Goal: Task Accomplishment & Management: Manage account settings

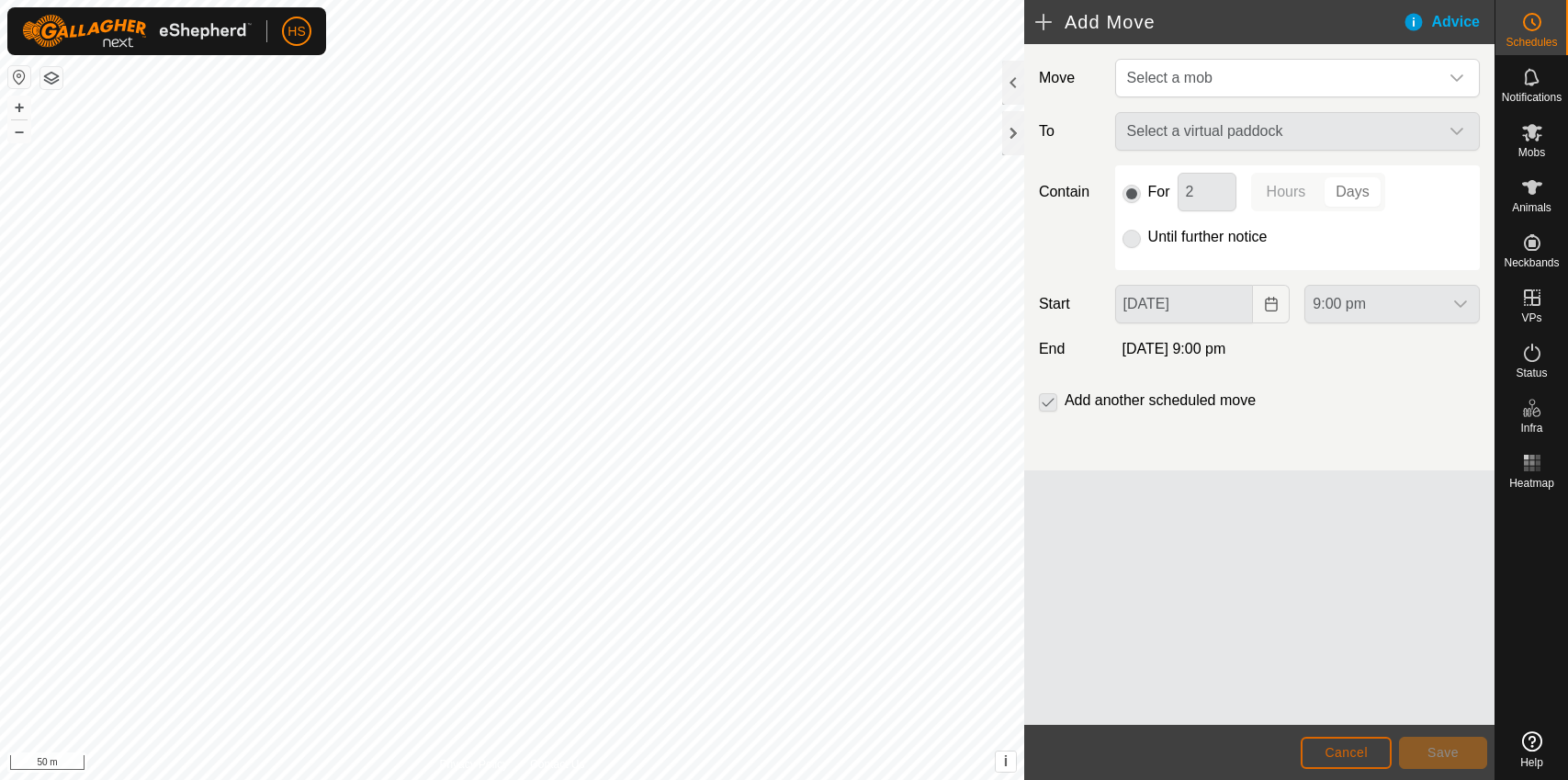
click at [1341, 743] on button "Cancel" at bounding box center [1347, 753] width 91 height 32
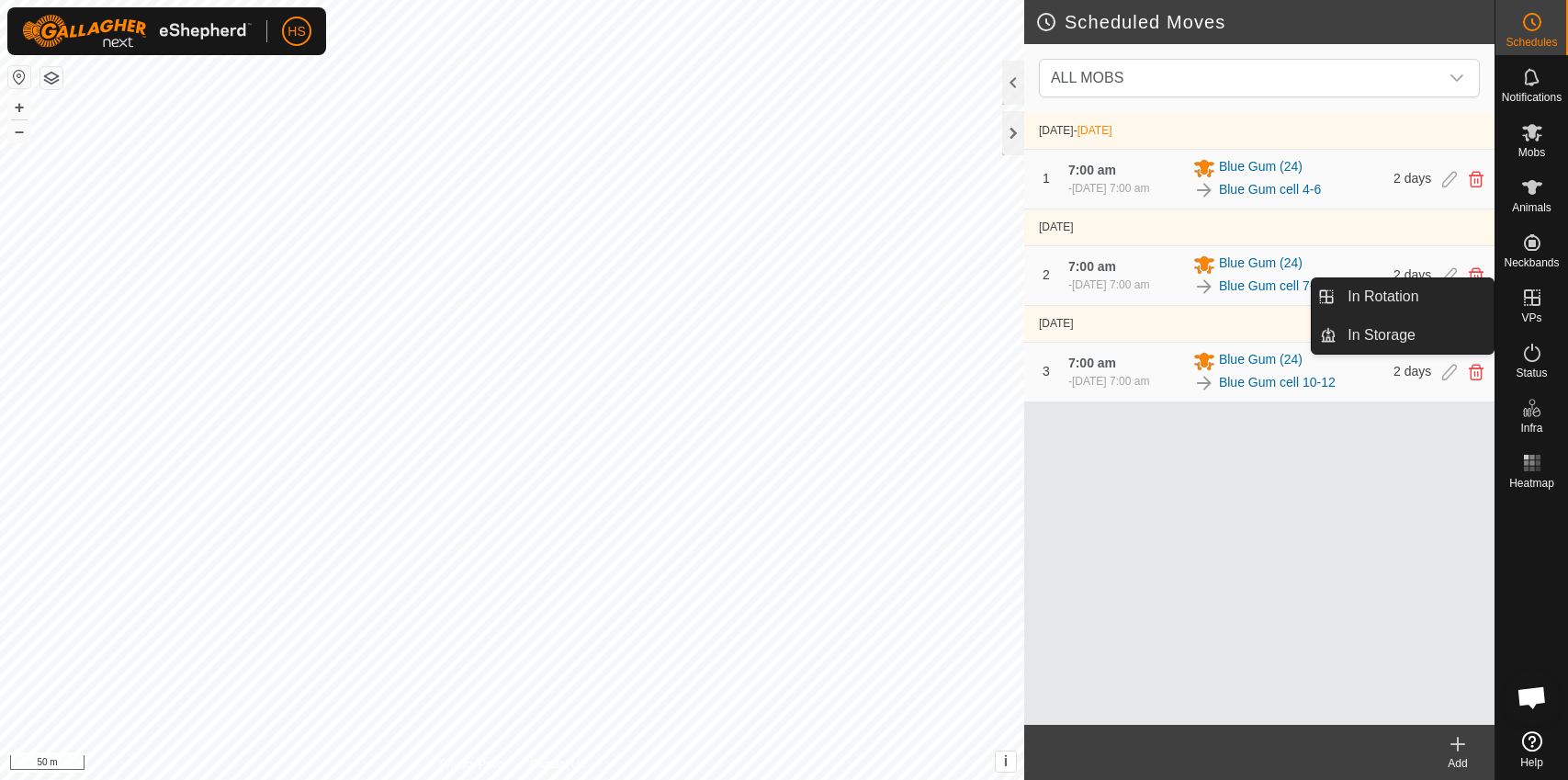
click at [1539, 301] on icon at bounding box center [1532, 297] width 16 height 16
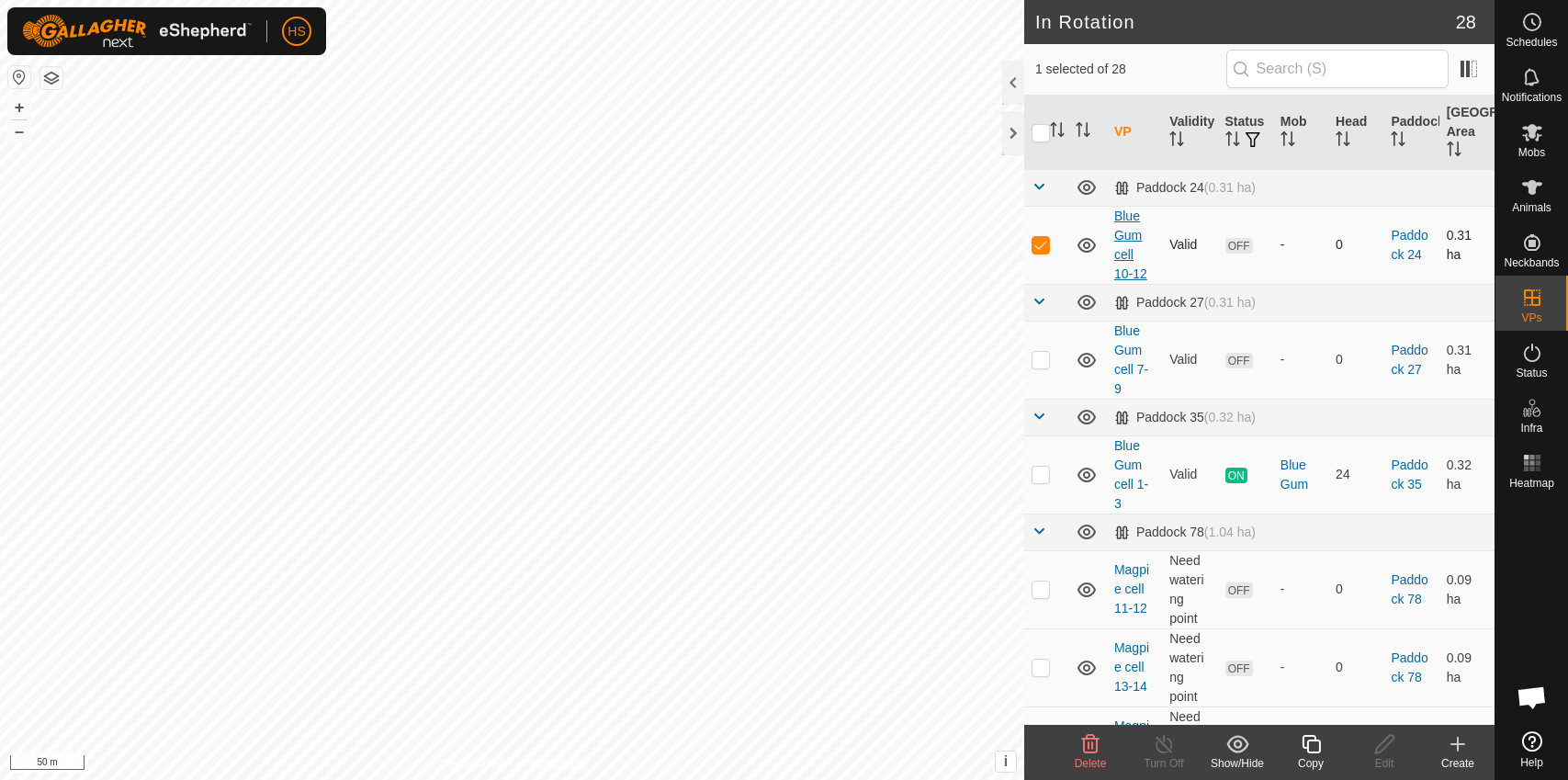
click at [1125, 228] on link "Blue Gum cell 10-12" at bounding box center [1131, 244] width 33 height 73
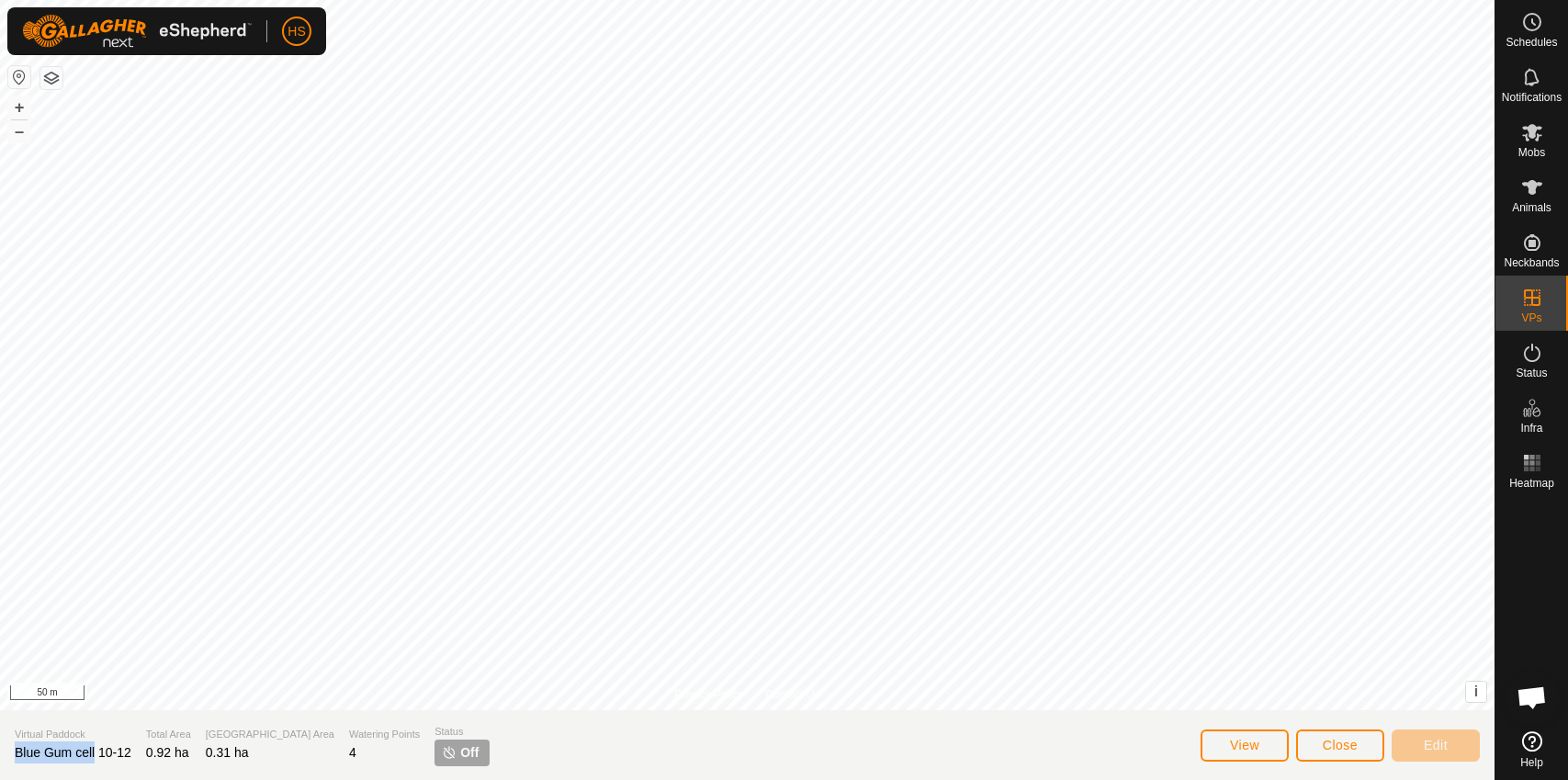
drag, startPoint x: 96, startPoint y: 753, endPoint x: 14, endPoint y: 745, distance: 82.4
click at [15, 745] on span "Blue Gum cell 10-12" at bounding box center [73, 752] width 116 height 15
copy span "Blue Gum cell"
click at [1349, 739] on span "Close" at bounding box center [1340, 745] width 35 height 15
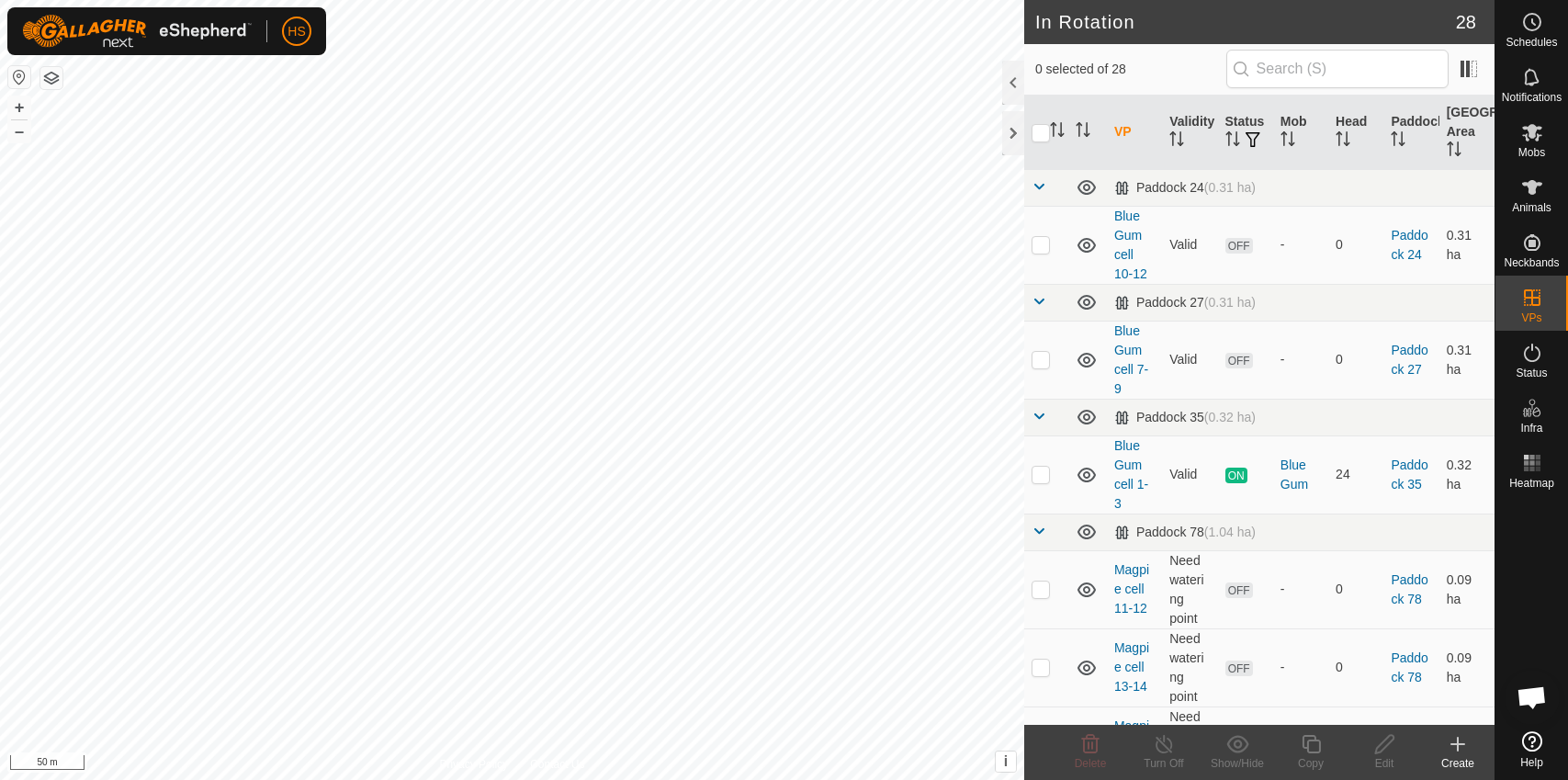
checkbox input "true"
click at [1320, 747] on icon at bounding box center [1311, 744] width 18 height 18
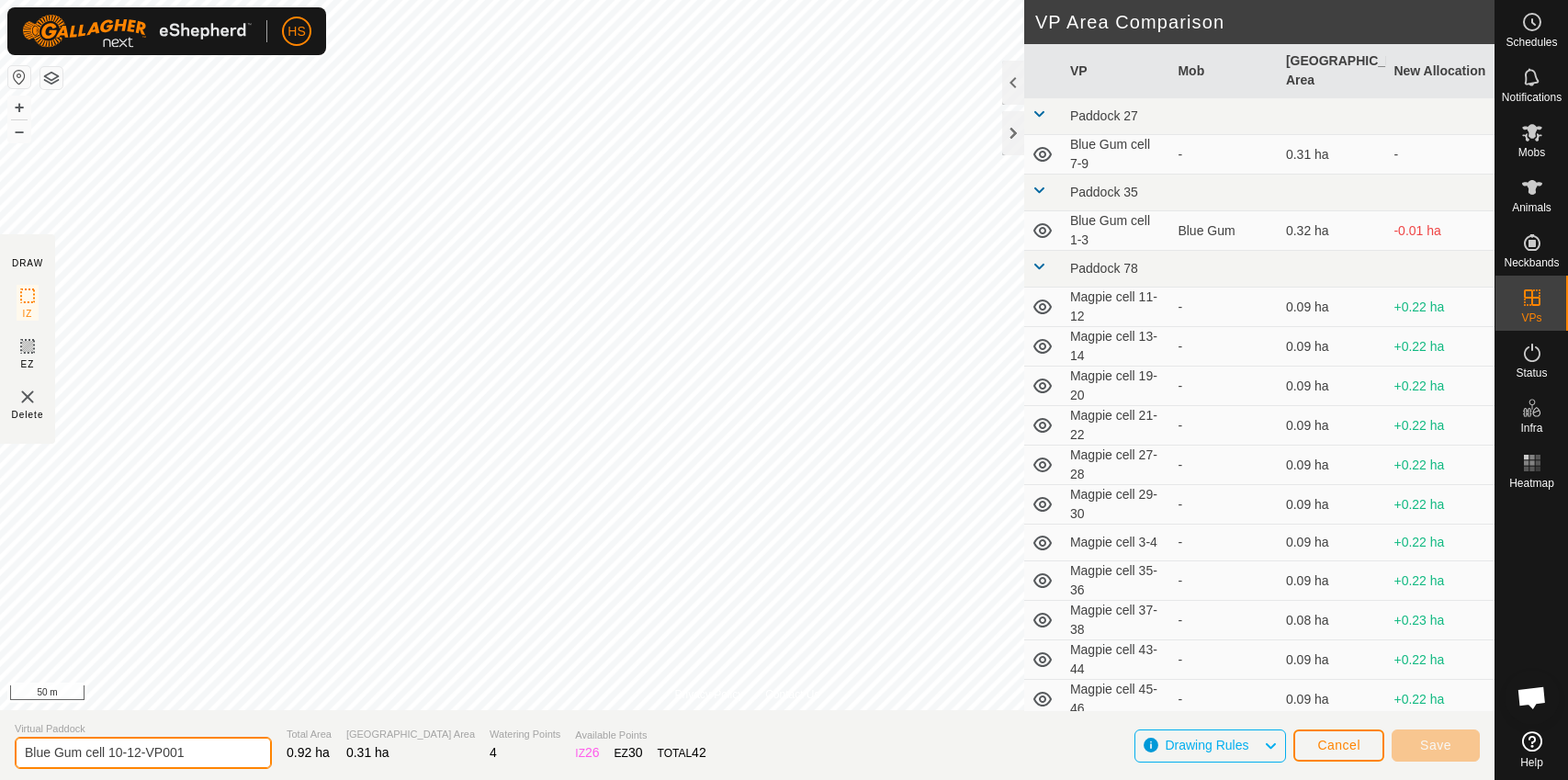
drag, startPoint x: 195, startPoint y: 748, endPoint x: 107, endPoint y: 744, distance: 88.1
click at [107, 744] on input "Blue Gum cell 10-12-VP001" at bounding box center [143, 753] width 257 height 32
type input "Blue Gum cell 13-15"
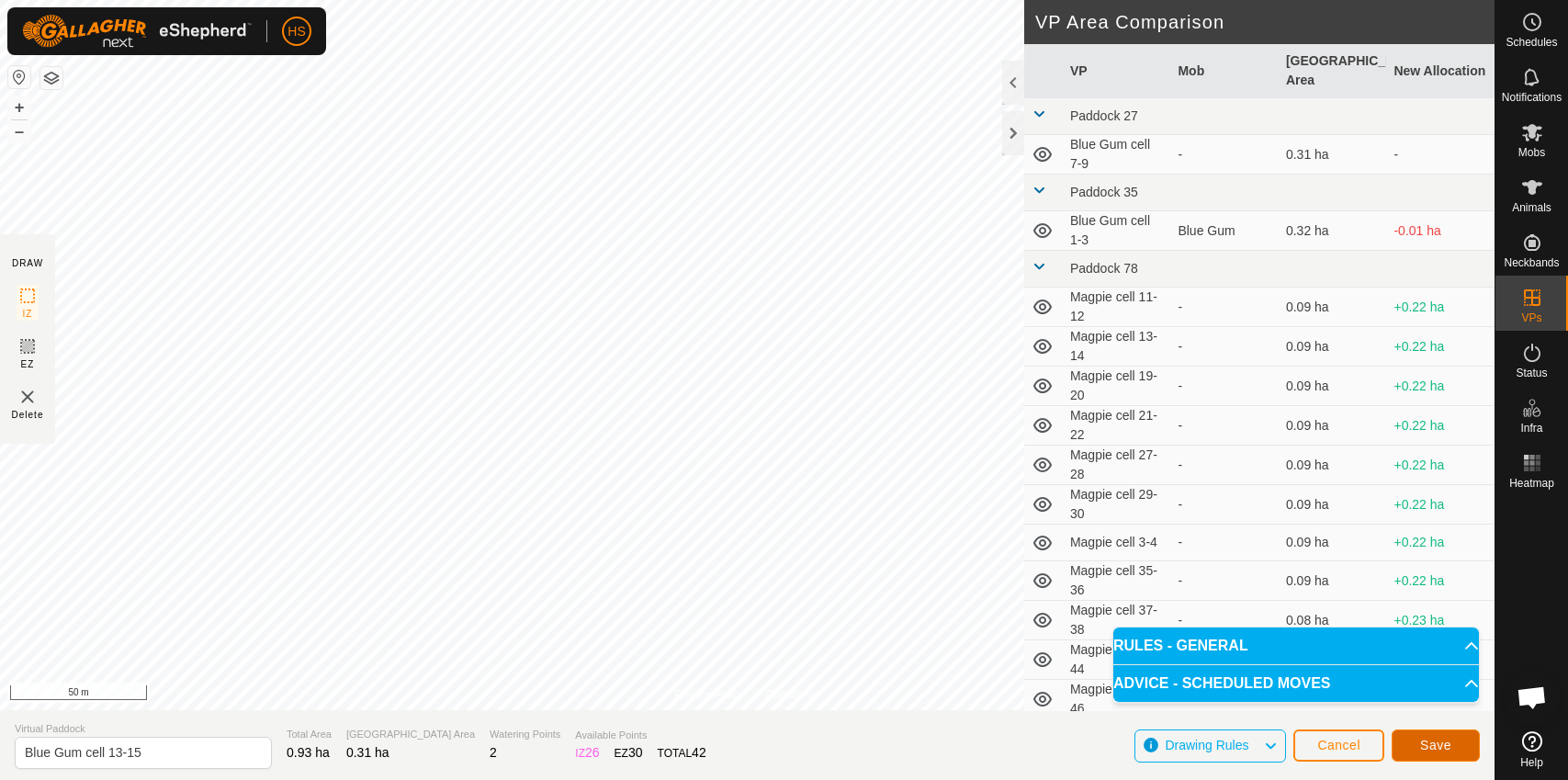
click at [1406, 744] on button "Save" at bounding box center [1436, 745] width 88 height 32
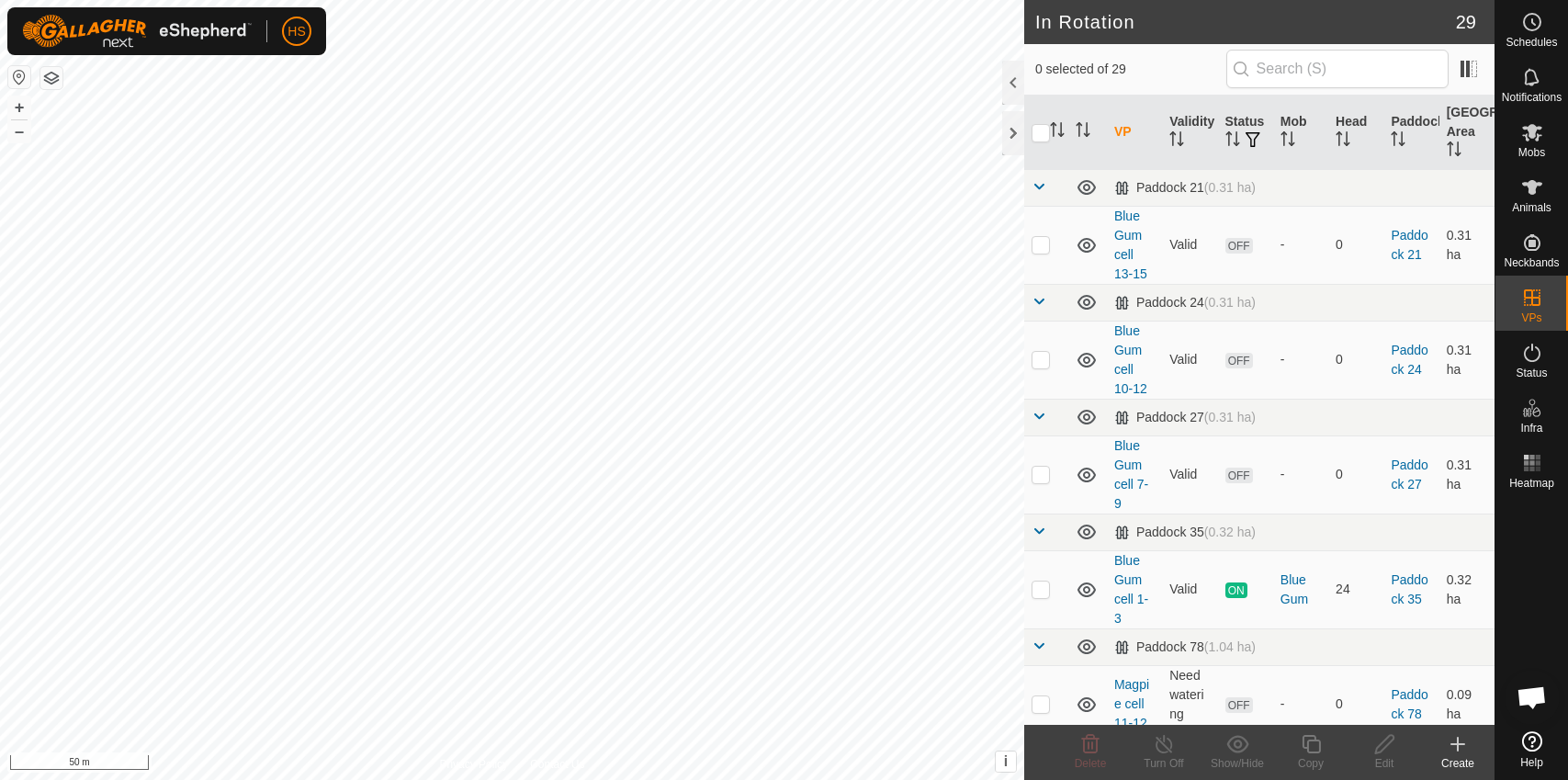
checkbox input "true"
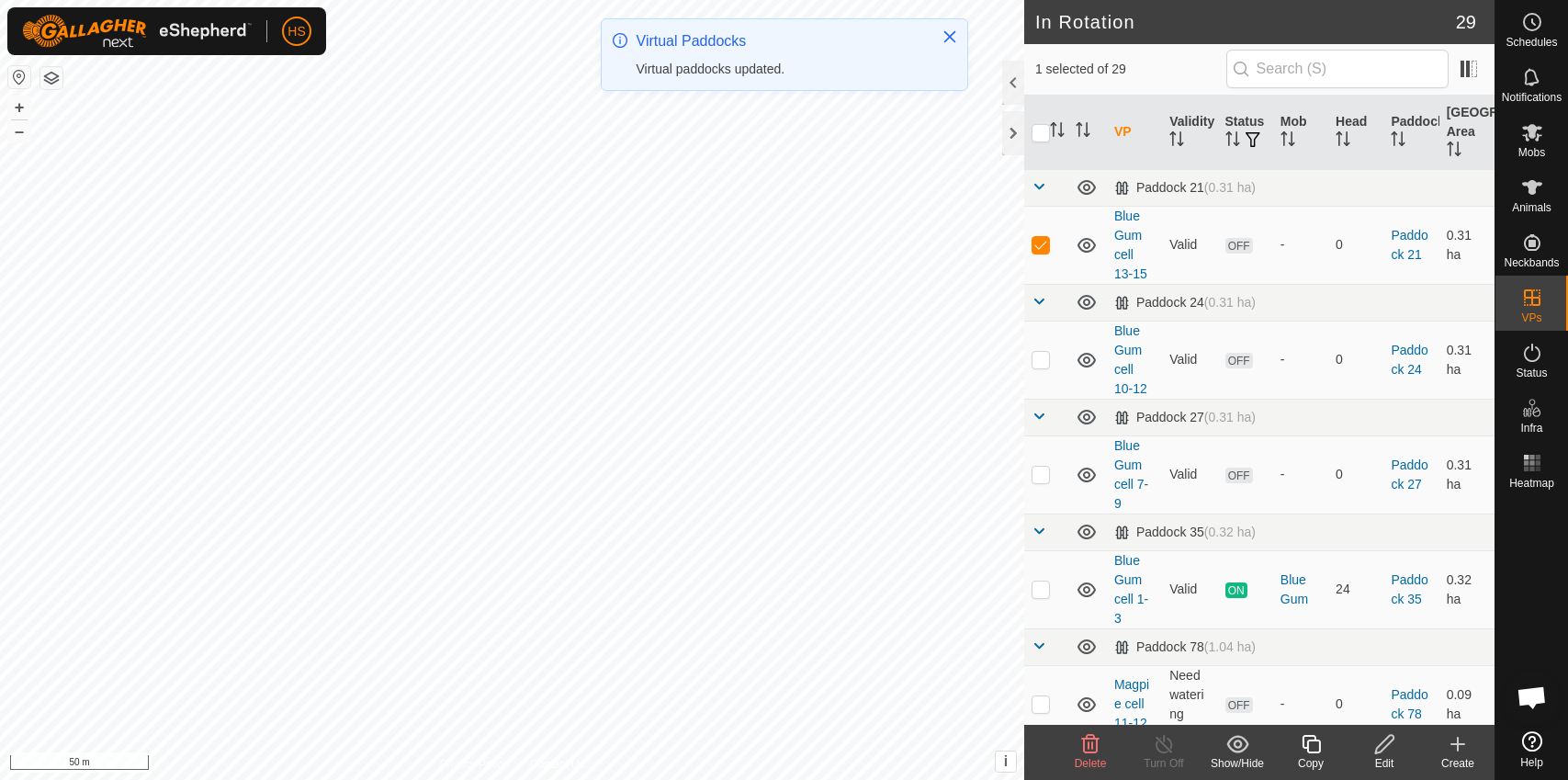
click at [1309, 747] on icon at bounding box center [1312, 744] width 23 height 22
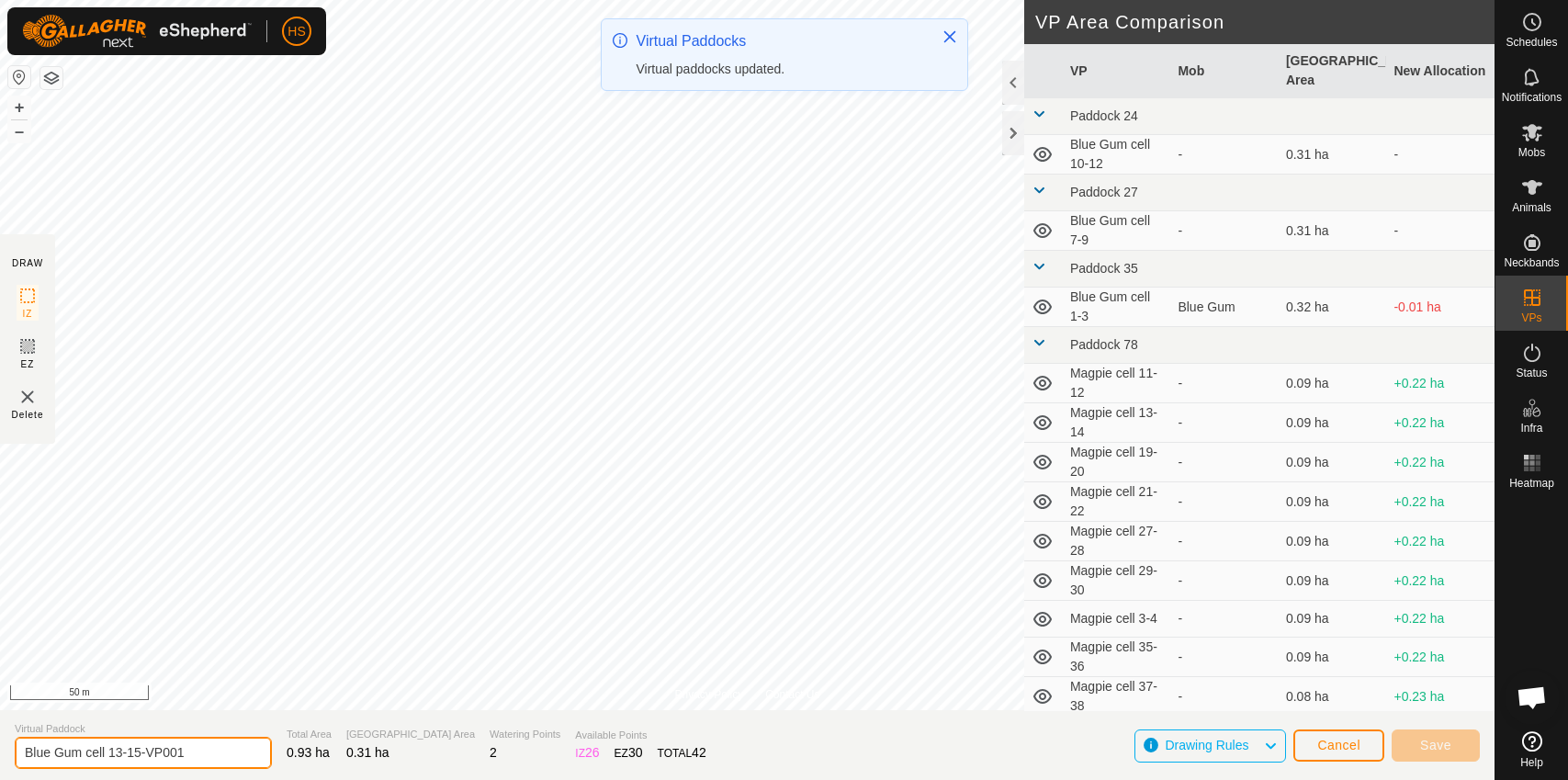
click at [213, 755] on input "Blue Gum cell 13-15-VP001" at bounding box center [143, 753] width 257 height 32
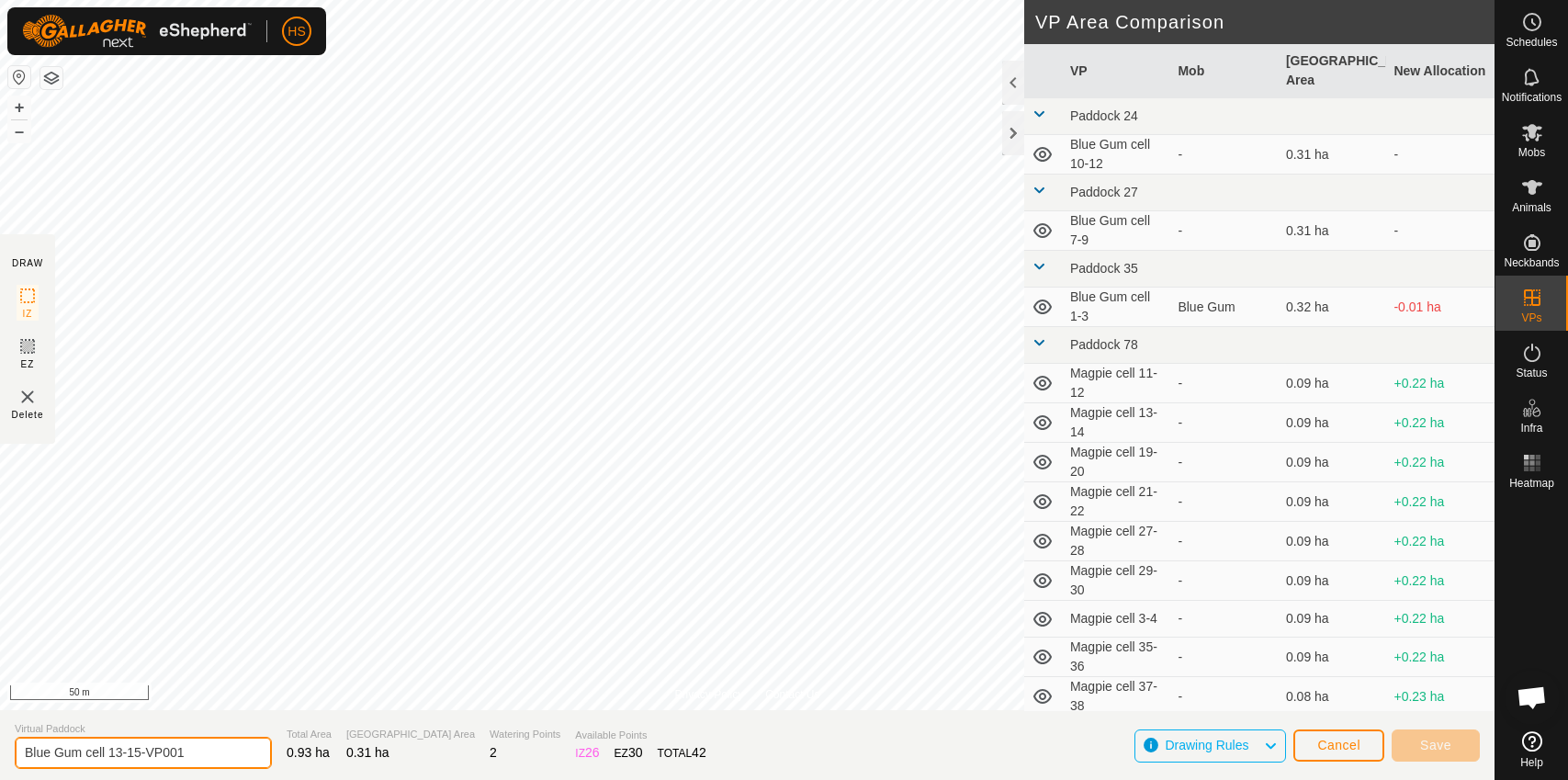
drag, startPoint x: 183, startPoint y: 756, endPoint x: 113, endPoint y: 752, distance: 70.1
click at [113, 752] on input "Blue Gum cell 13-15-VP001" at bounding box center [143, 753] width 257 height 32
type input "Blue Gum cell 16-18"
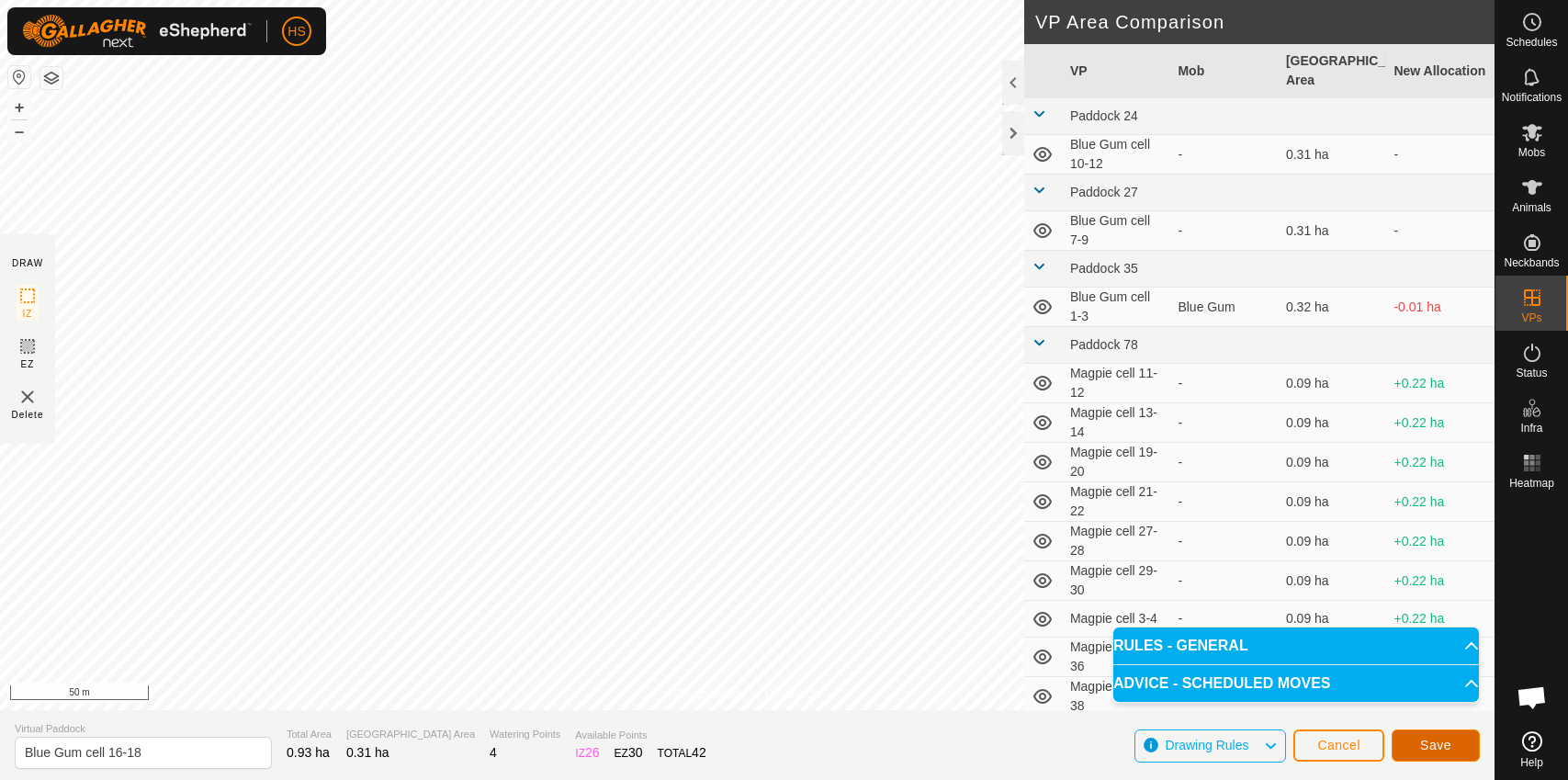
click at [1434, 741] on span "Save" at bounding box center [1436, 745] width 31 height 15
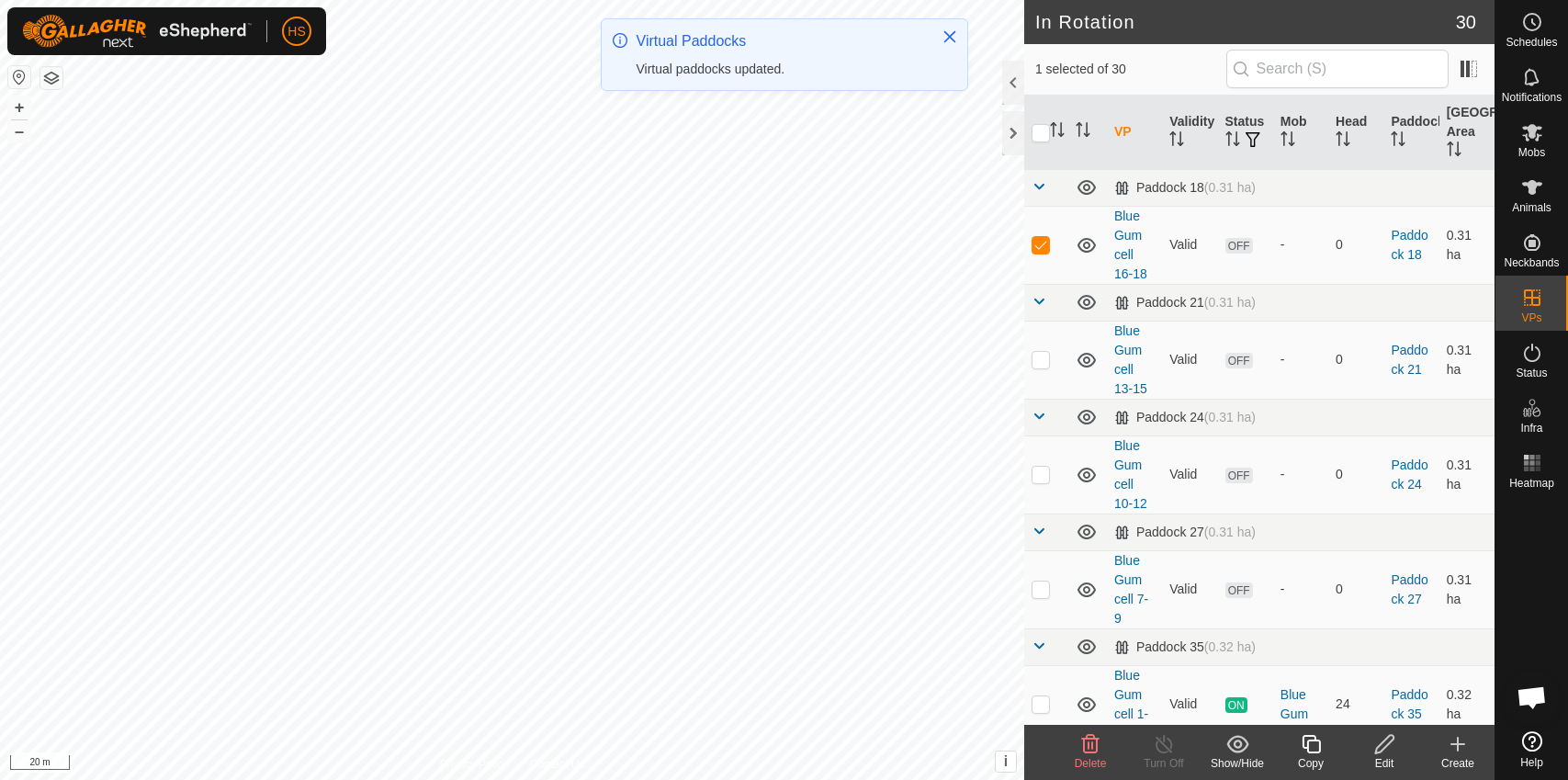
click at [1305, 741] on icon at bounding box center [1312, 744] width 23 height 22
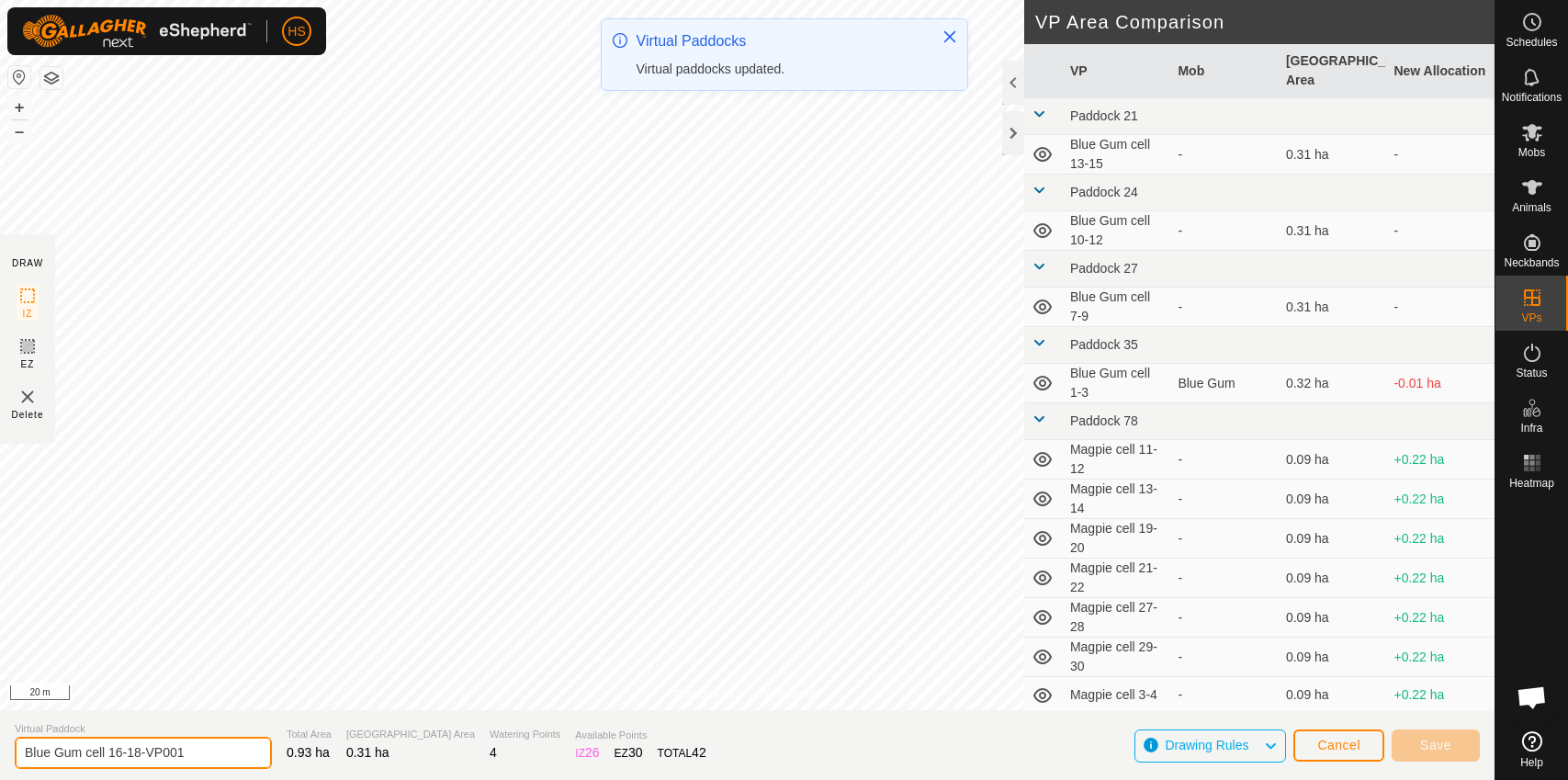
drag, startPoint x: 185, startPoint y: 749, endPoint x: 109, endPoint y: 745, distance: 76.1
click at [109, 745] on input "Blue Gum cell 16-18-VP001" at bounding box center [143, 753] width 257 height 32
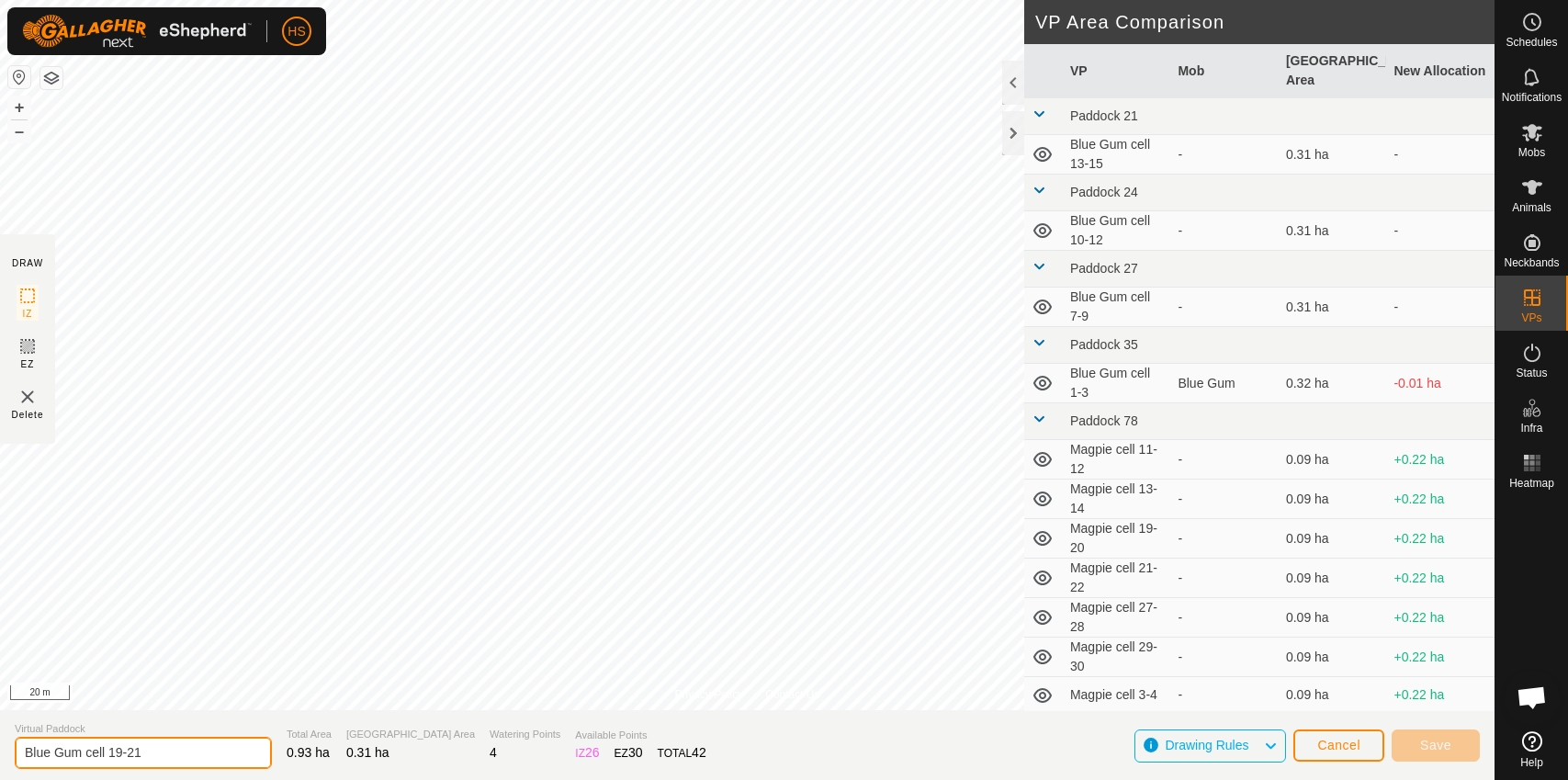
type input "Blue Gum cell 19-21"
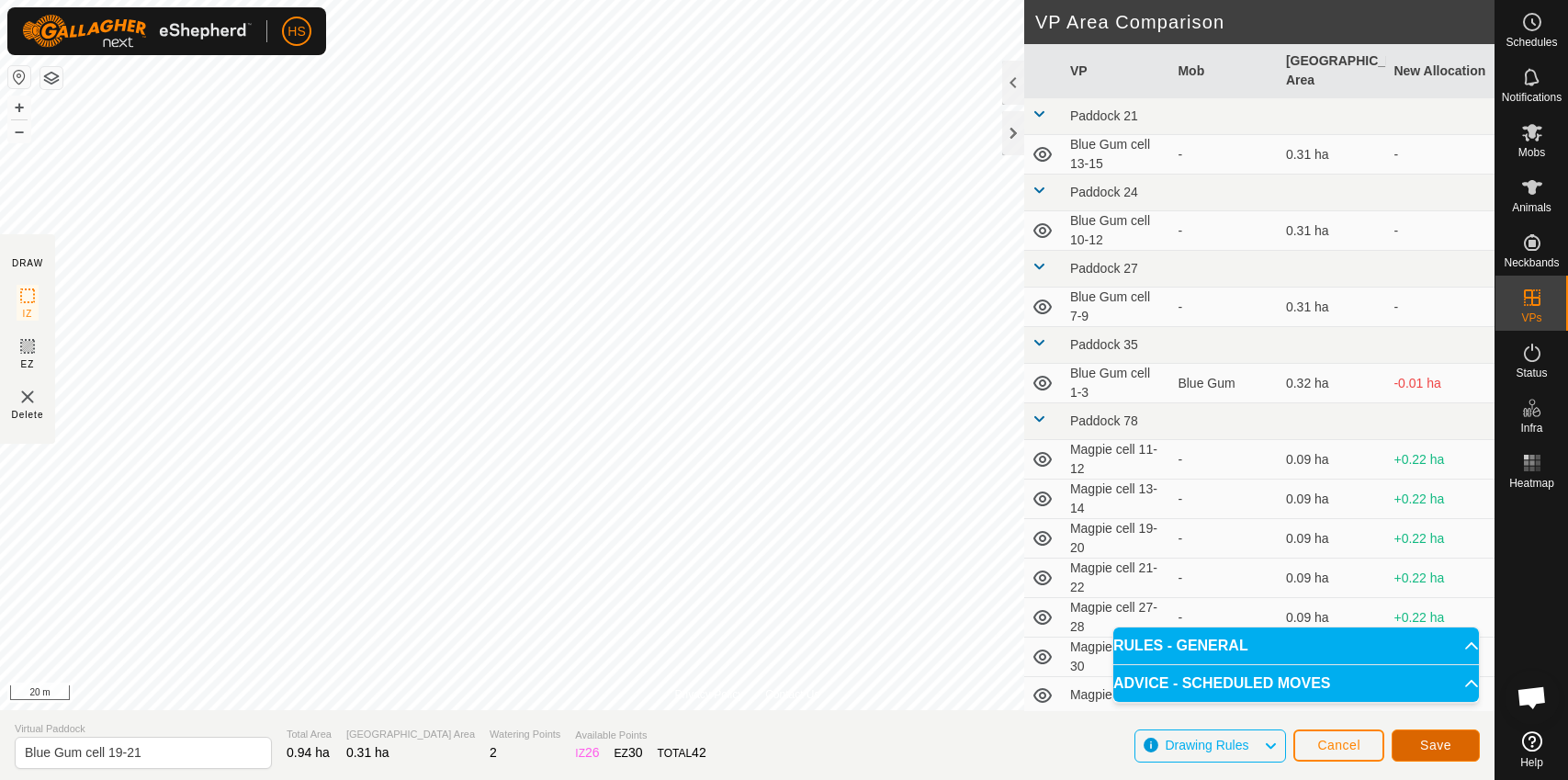
click at [1428, 745] on span "Save" at bounding box center [1436, 745] width 31 height 15
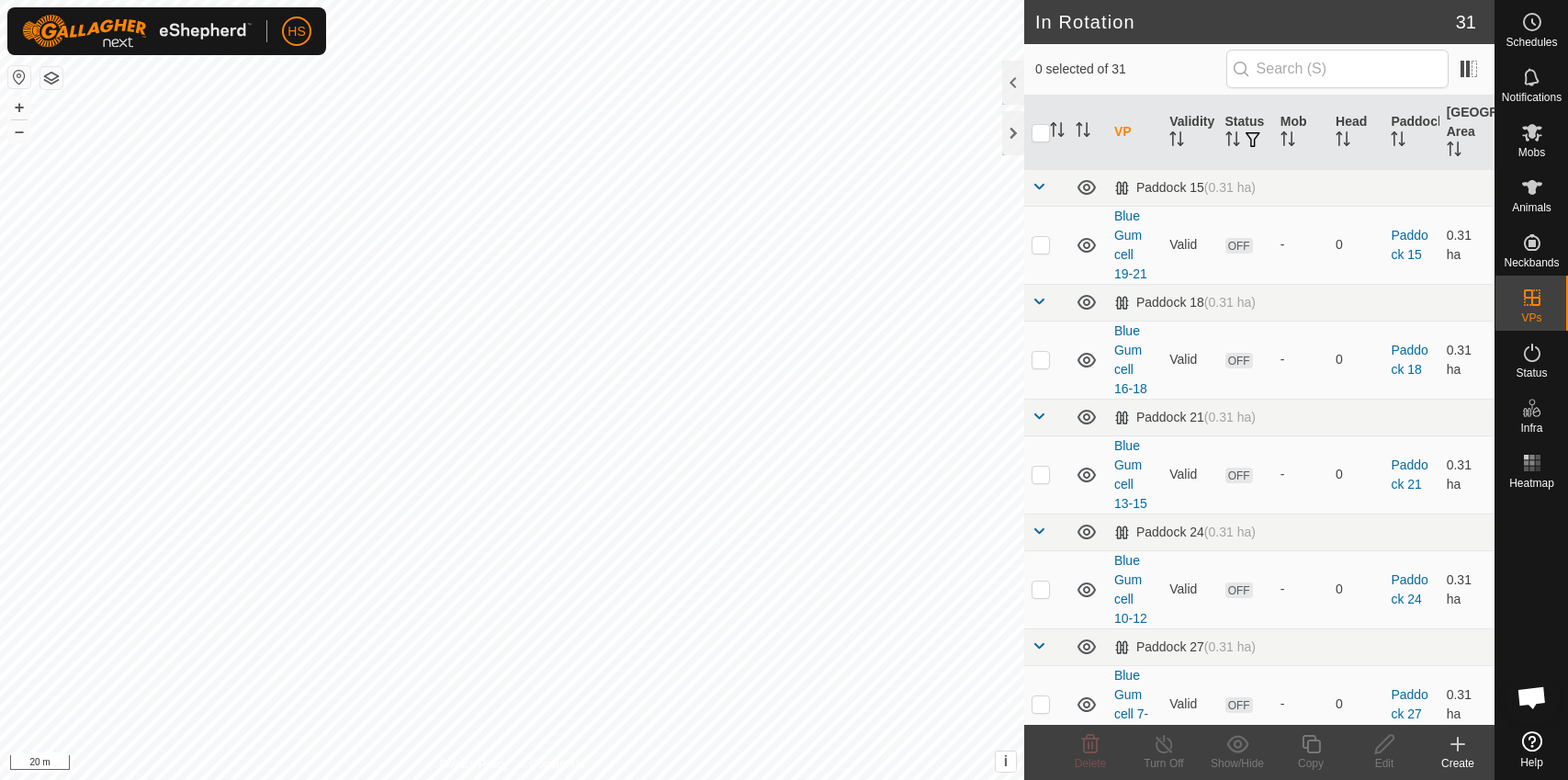
checkbox input "true"
click at [1316, 745] on icon at bounding box center [1312, 744] width 23 height 22
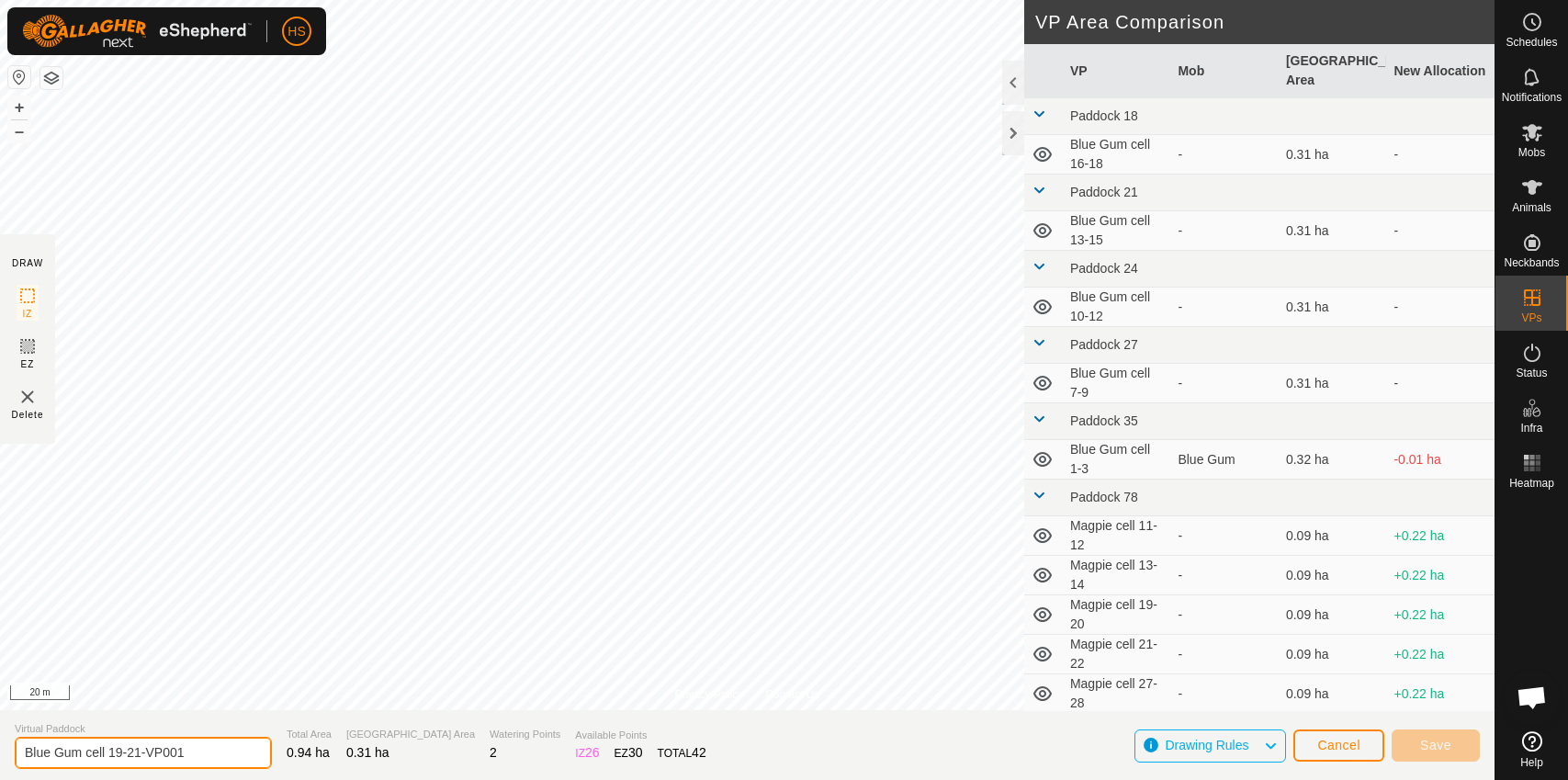
drag, startPoint x: 187, startPoint y: 758, endPoint x: 112, endPoint y: 755, distance: 75.1
click at [112, 755] on input "Blue Gum cell 19-21-VP001" at bounding box center [143, 753] width 257 height 32
drag, startPoint x: 219, startPoint y: 754, endPoint x: 112, endPoint y: 755, distance: 107.0
click at [112, 755] on input "Blue Gum cell 19-21-VP00124" at bounding box center [143, 753] width 257 height 32
type input "Blue Gum cell 22-24"
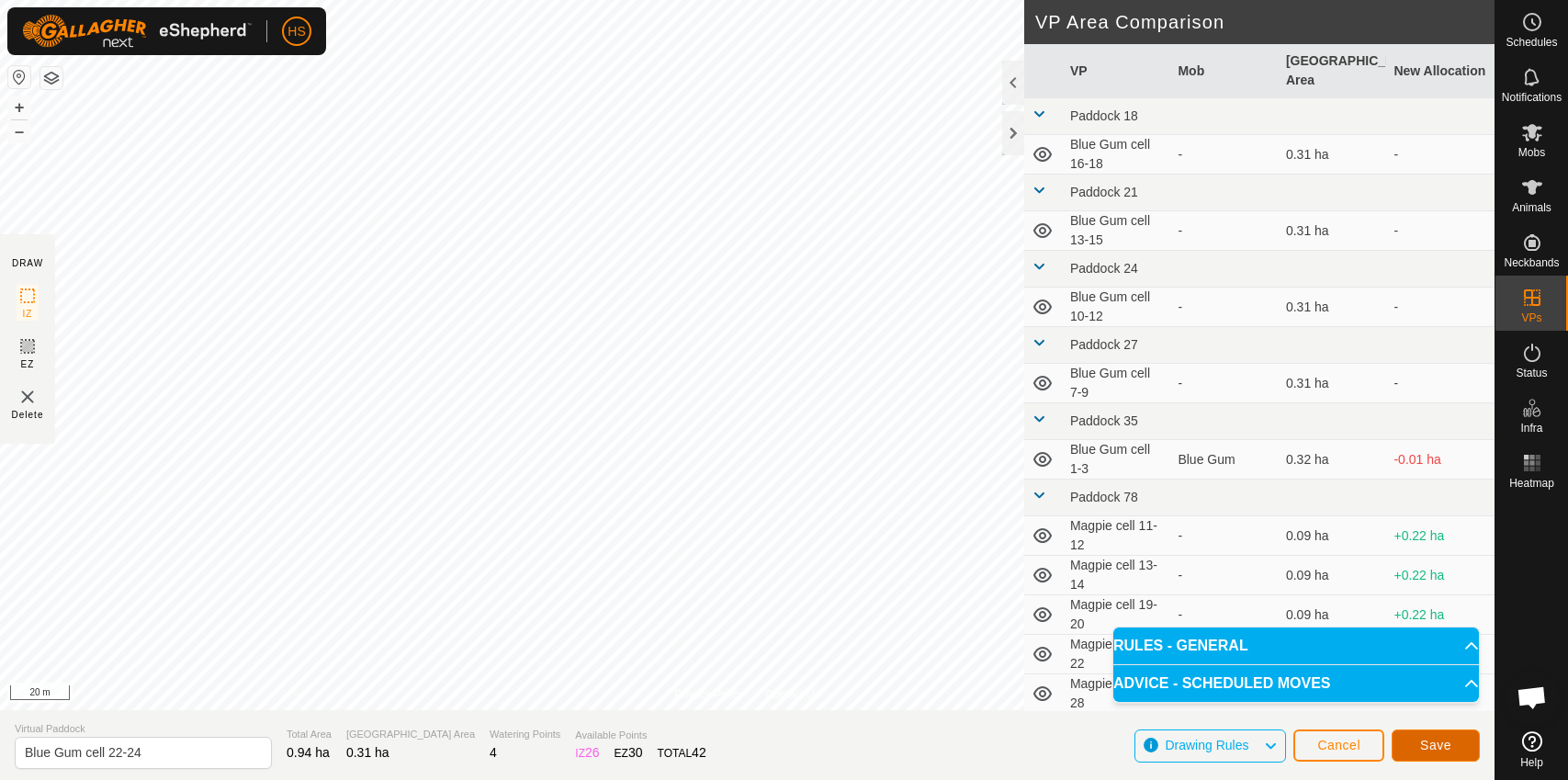
click at [1451, 749] on span "Save" at bounding box center [1436, 745] width 31 height 15
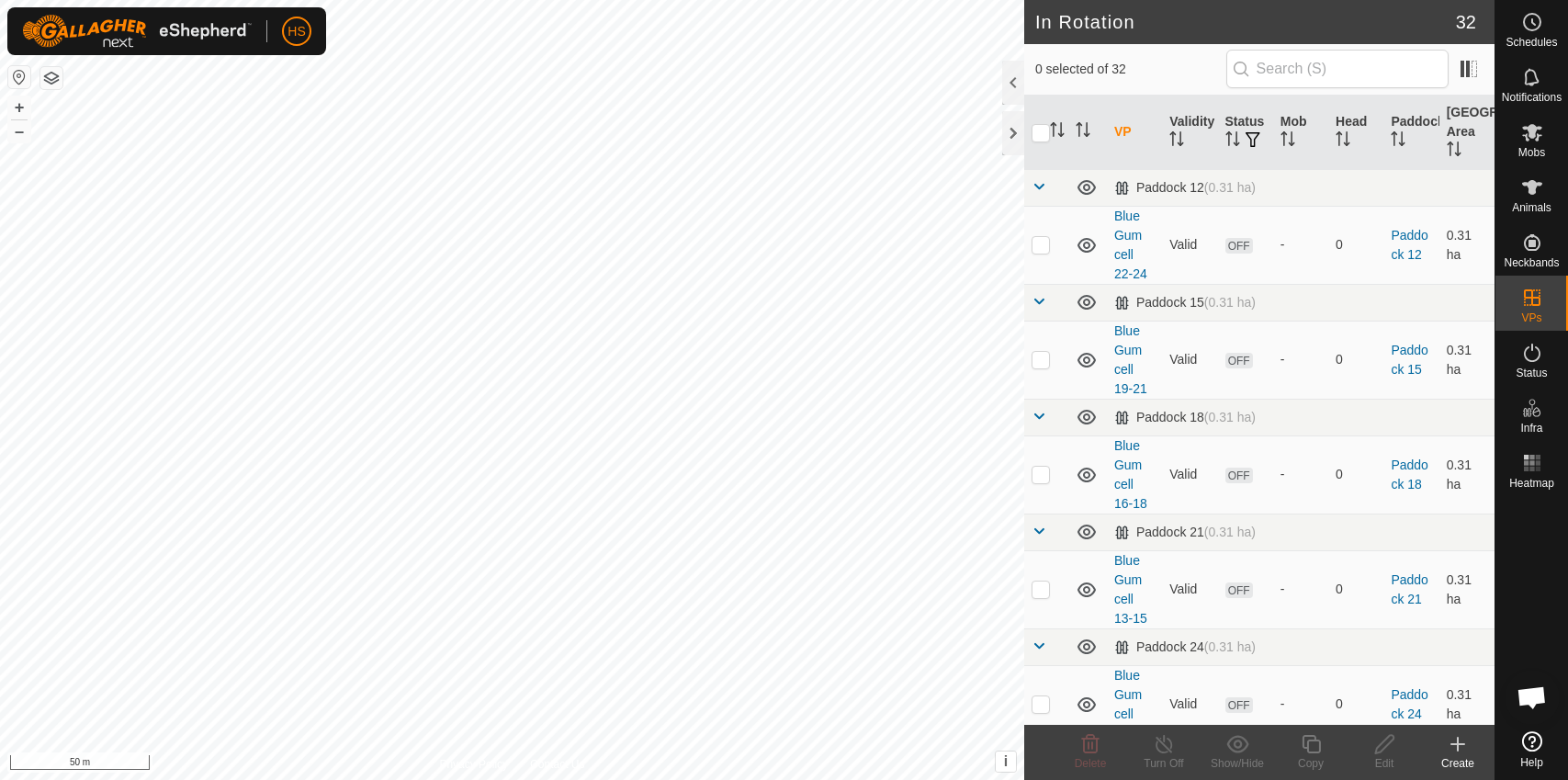
checkbox input "true"
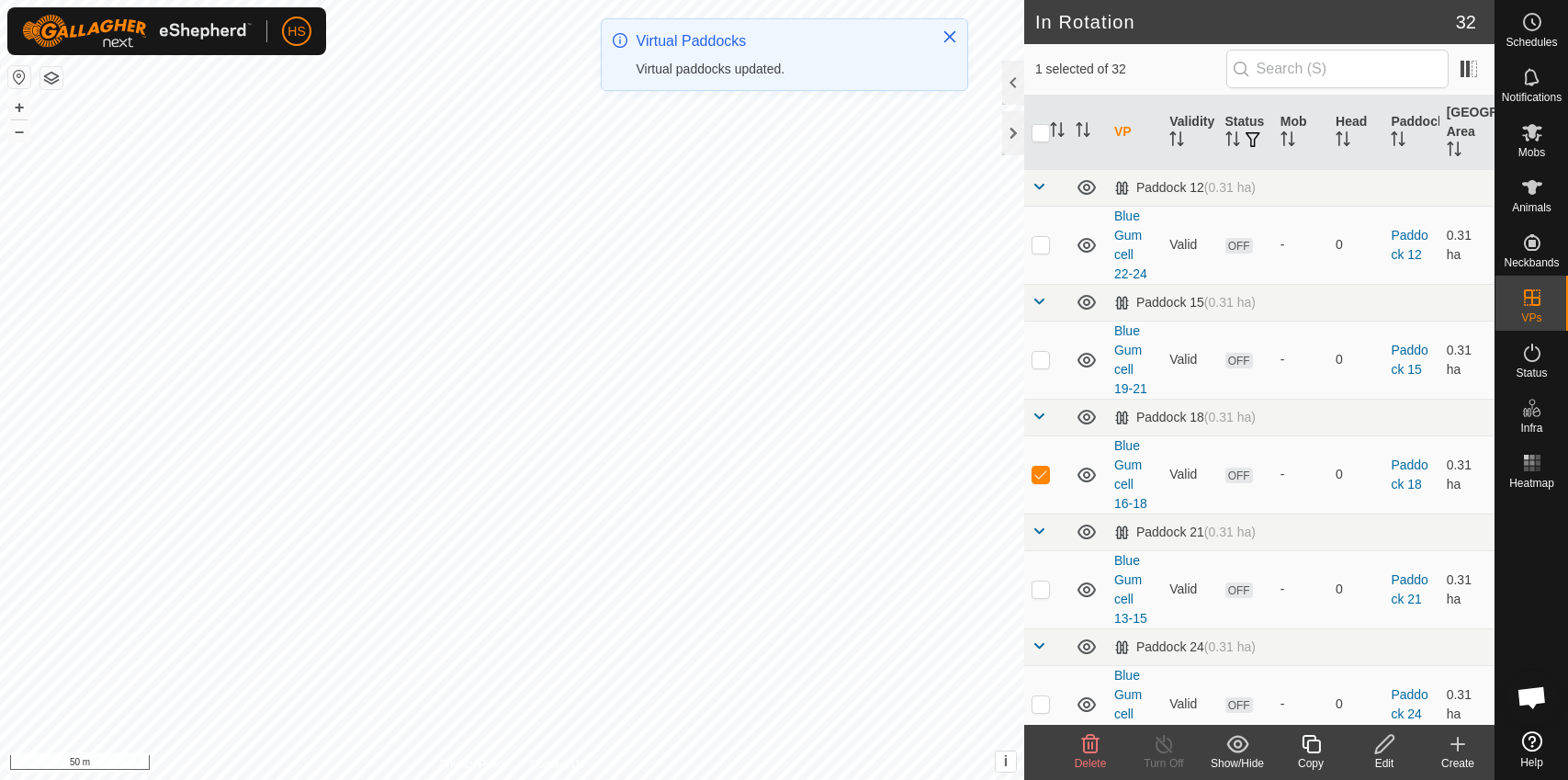
checkbox input "true"
checkbox input "false"
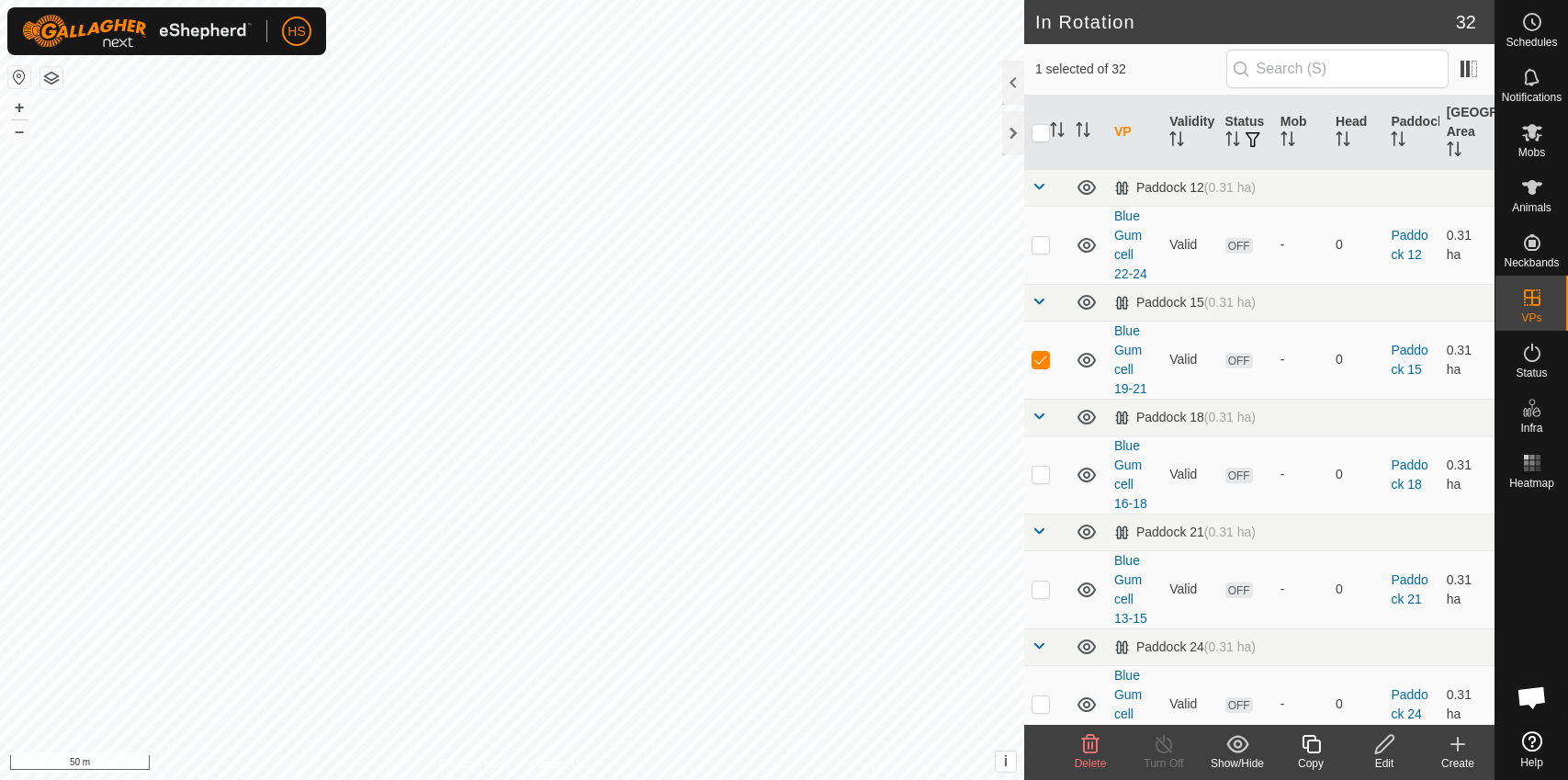
checkbox input "true"
checkbox input "false"
click at [1317, 758] on div "Copy" at bounding box center [1311, 764] width 74 height 16
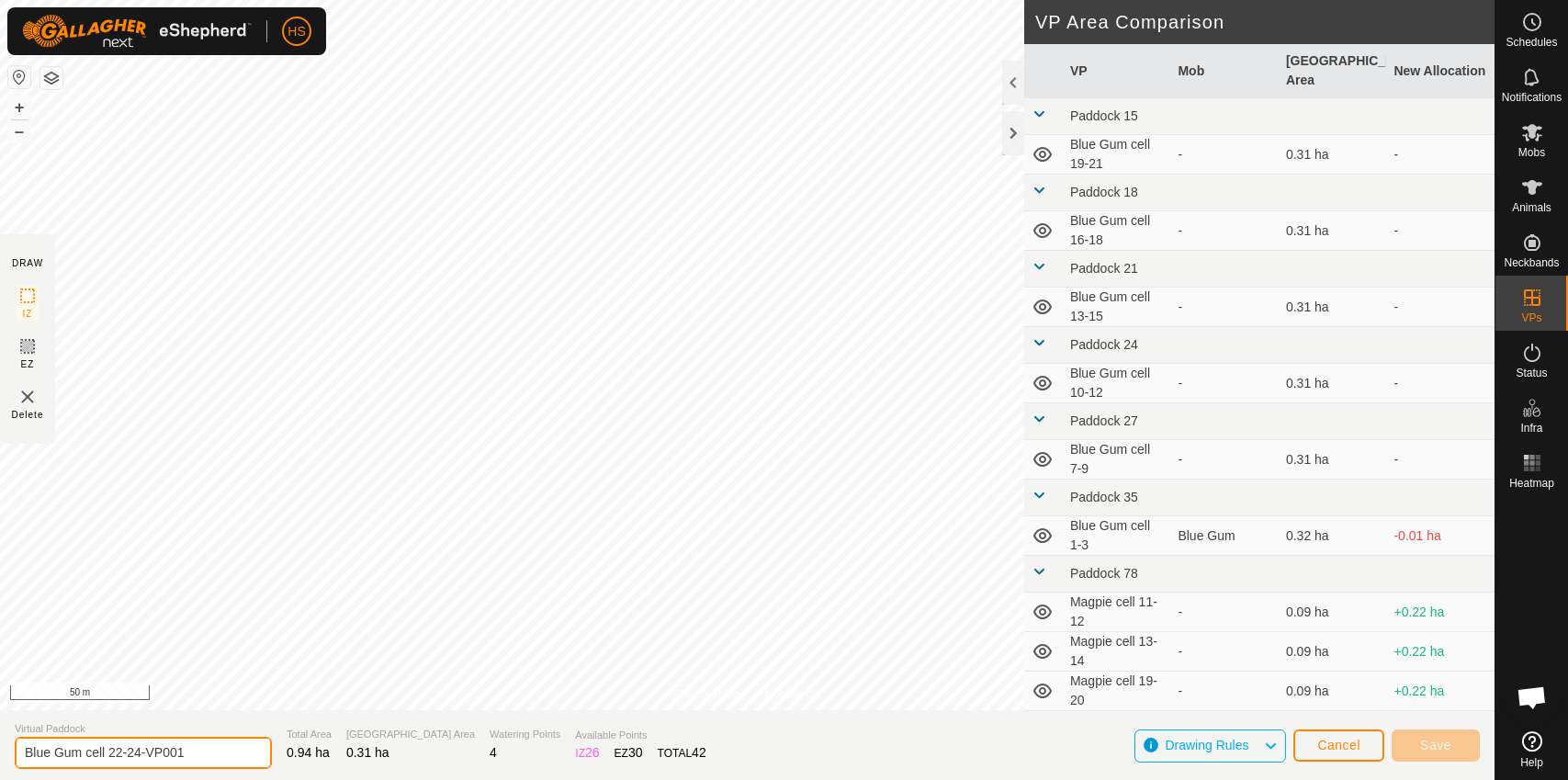
drag, startPoint x: 190, startPoint y: 747, endPoint x: 110, endPoint y: 749, distance: 80.0
click at [110, 749] on input "Blue Gum cell 22-24-VP001" at bounding box center [143, 753] width 257 height 32
type input "Blue Gum cell 25-27"
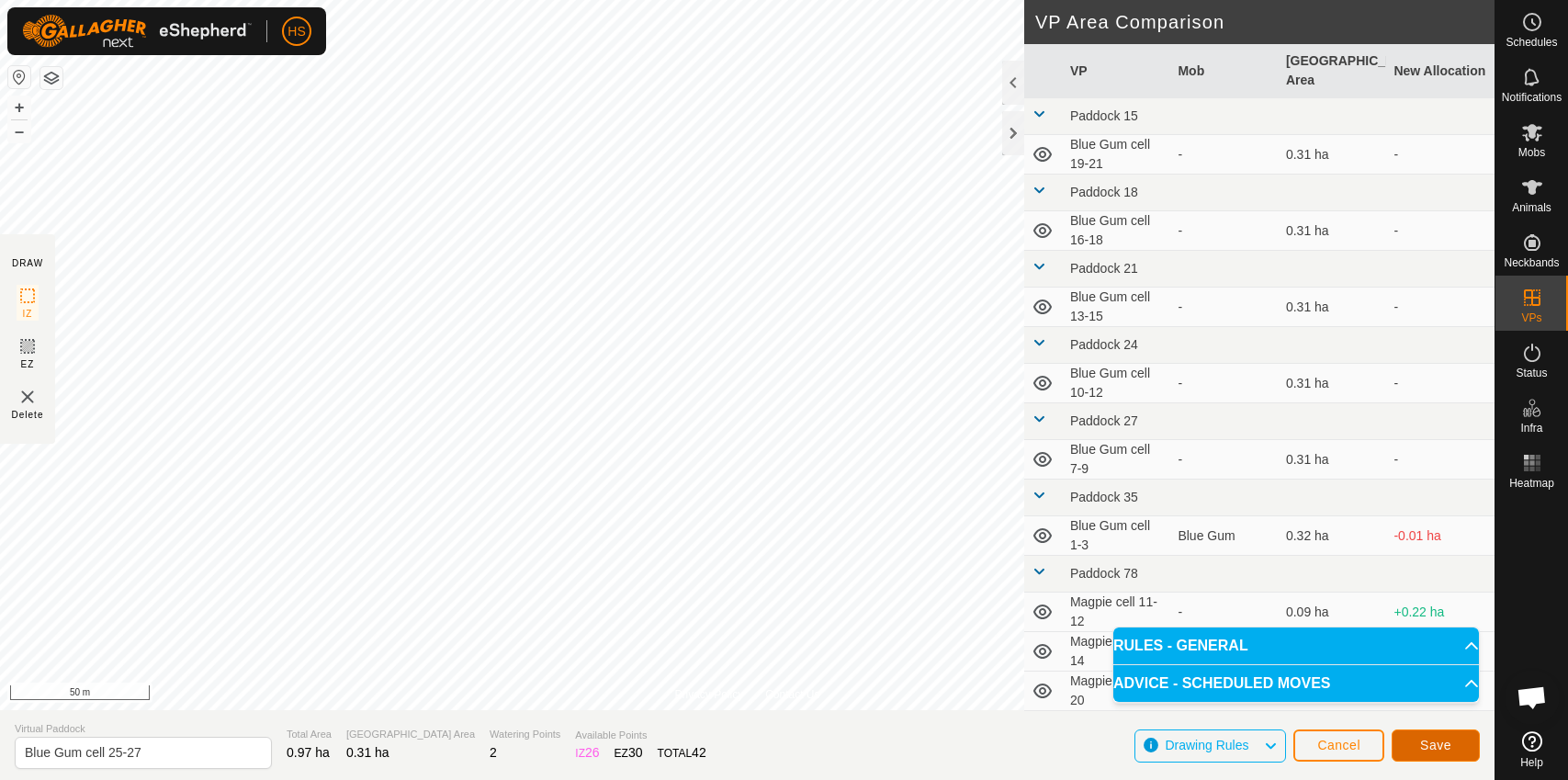
click at [1413, 745] on button "Save" at bounding box center [1436, 745] width 88 height 32
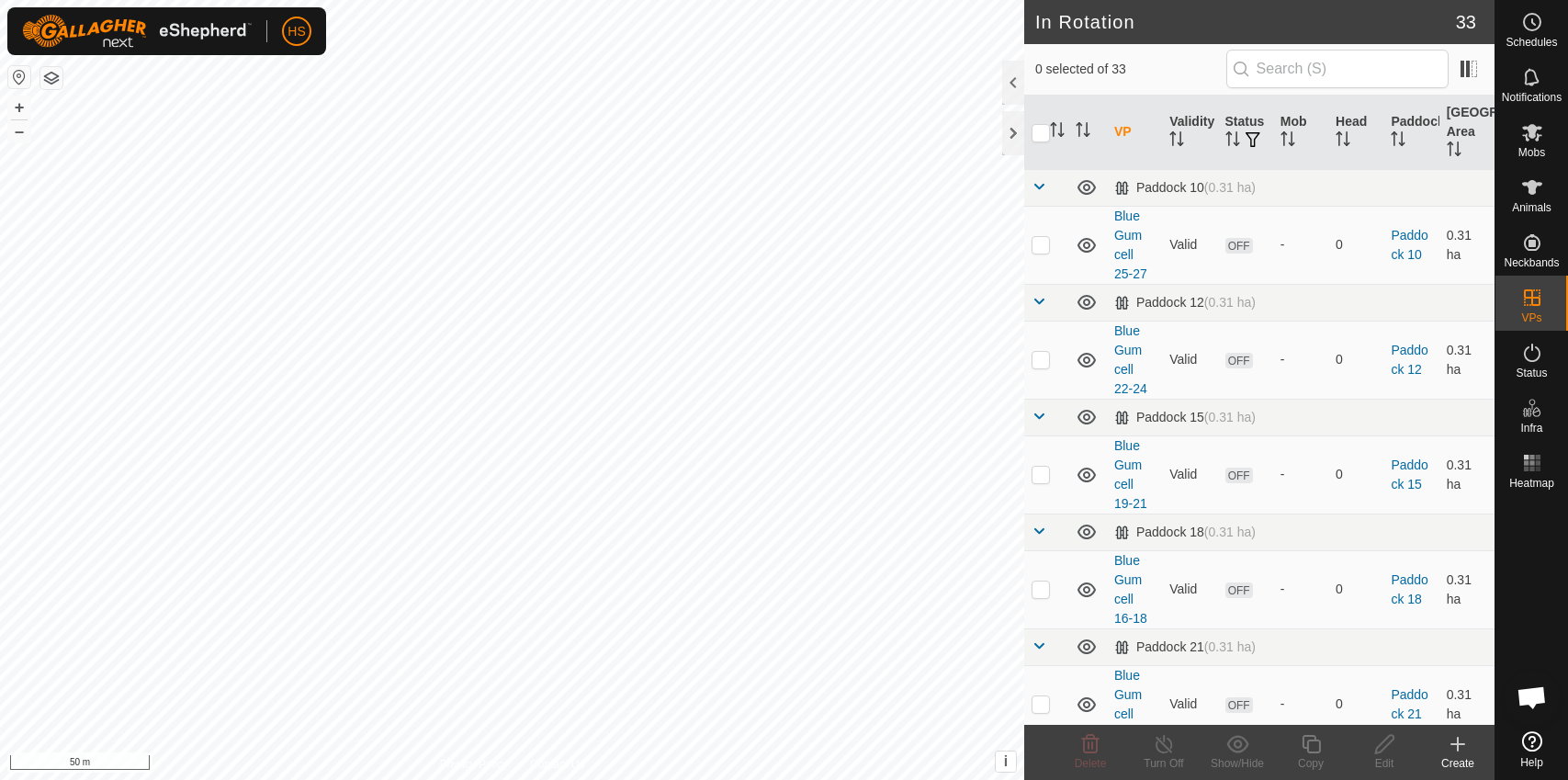
checkbox input "true"
click at [1319, 743] on icon at bounding box center [1311, 744] width 18 height 18
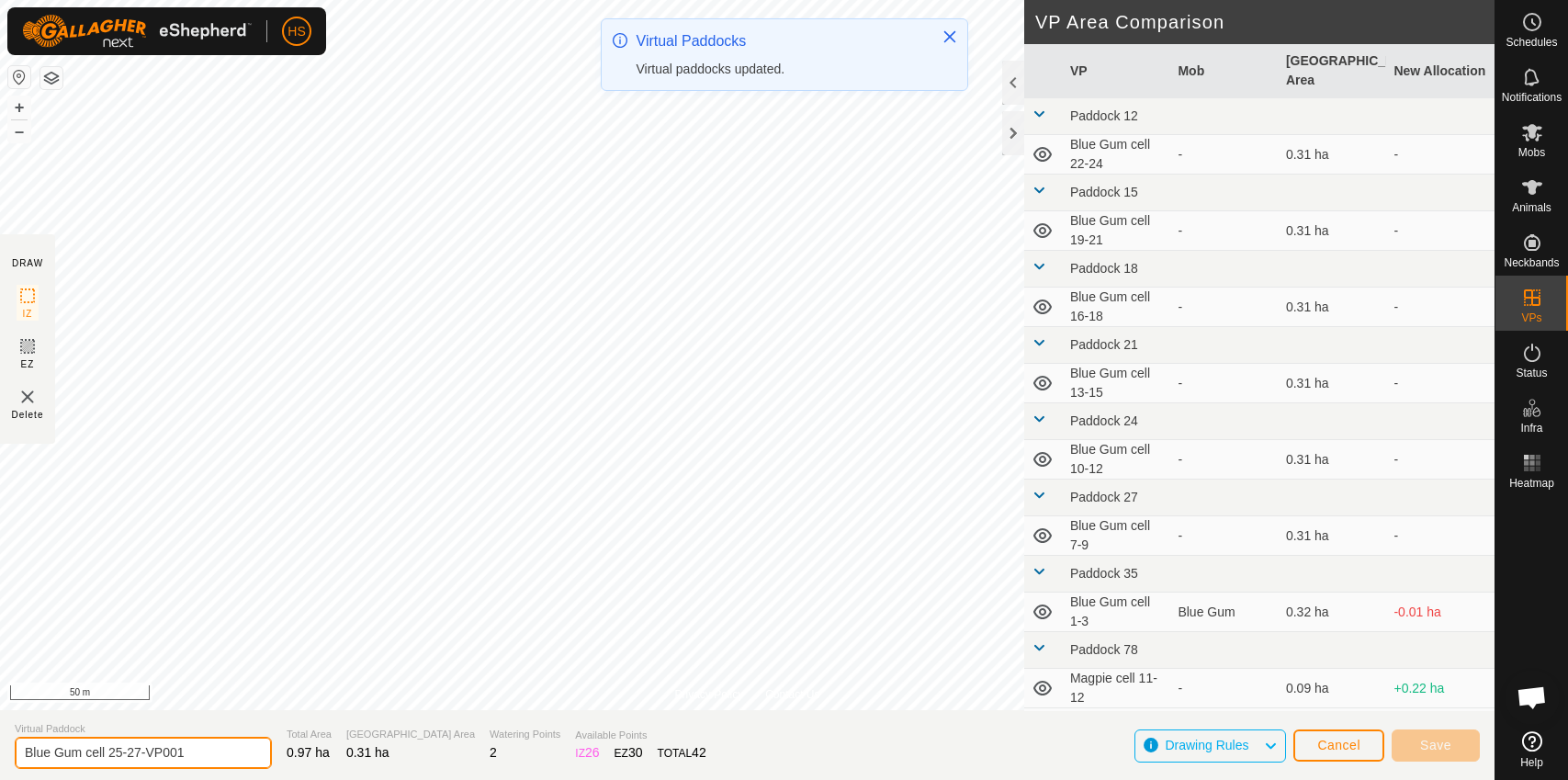
drag, startPoint x: 197, startPoint y: 746, endPoint x: 117, endPoint y: 753, distance: 80.3
click at [117, 753] on input "Blue Gum cell 25-27-VP001" at bounding box center [143, 753] width 257 height 32
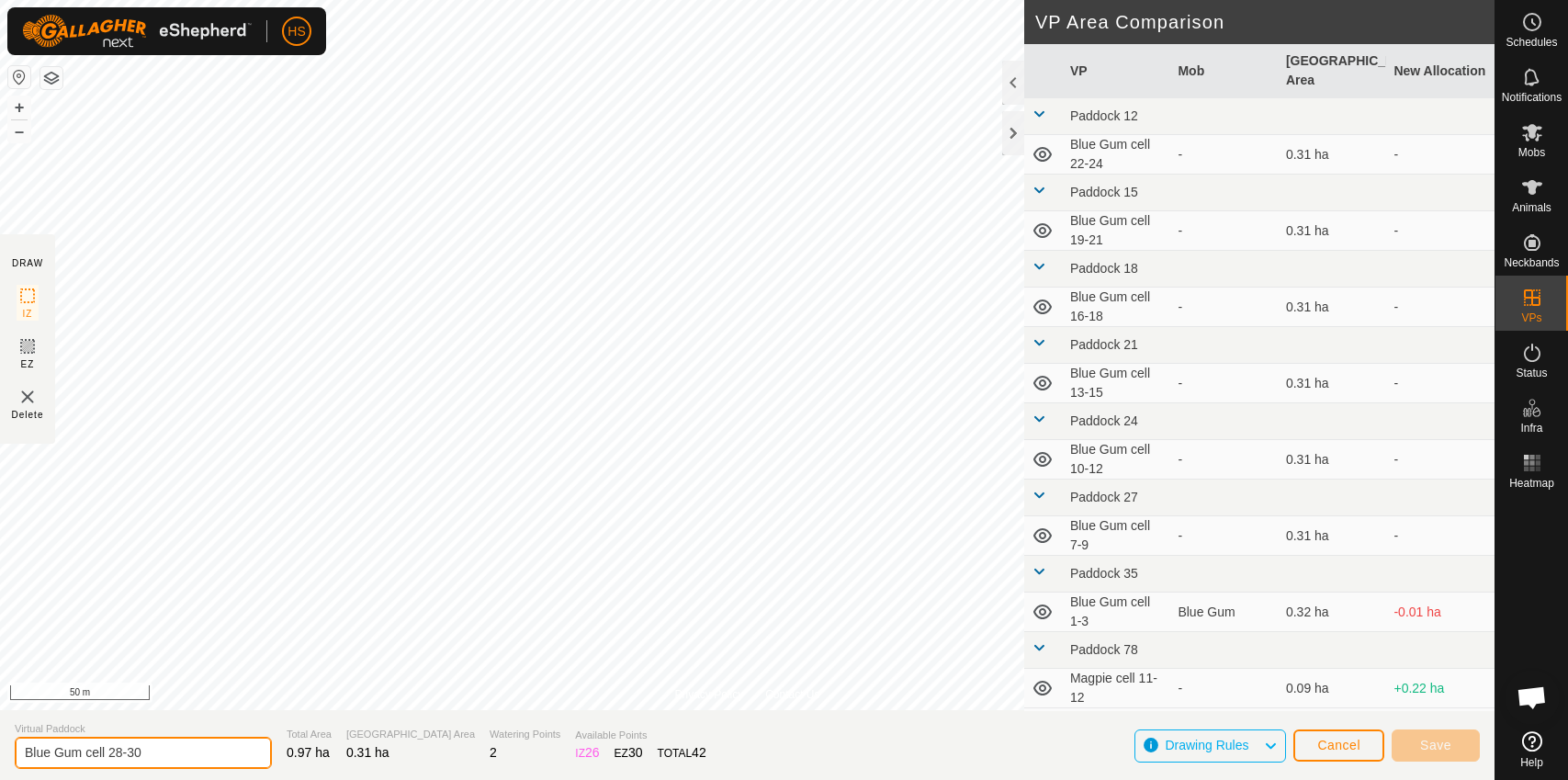
type input "Blue Gum cell 28-30"
click at [188, 754] on input "Blue Gum cell 28-30" at bounding box center [143, 753] width 257 height 32
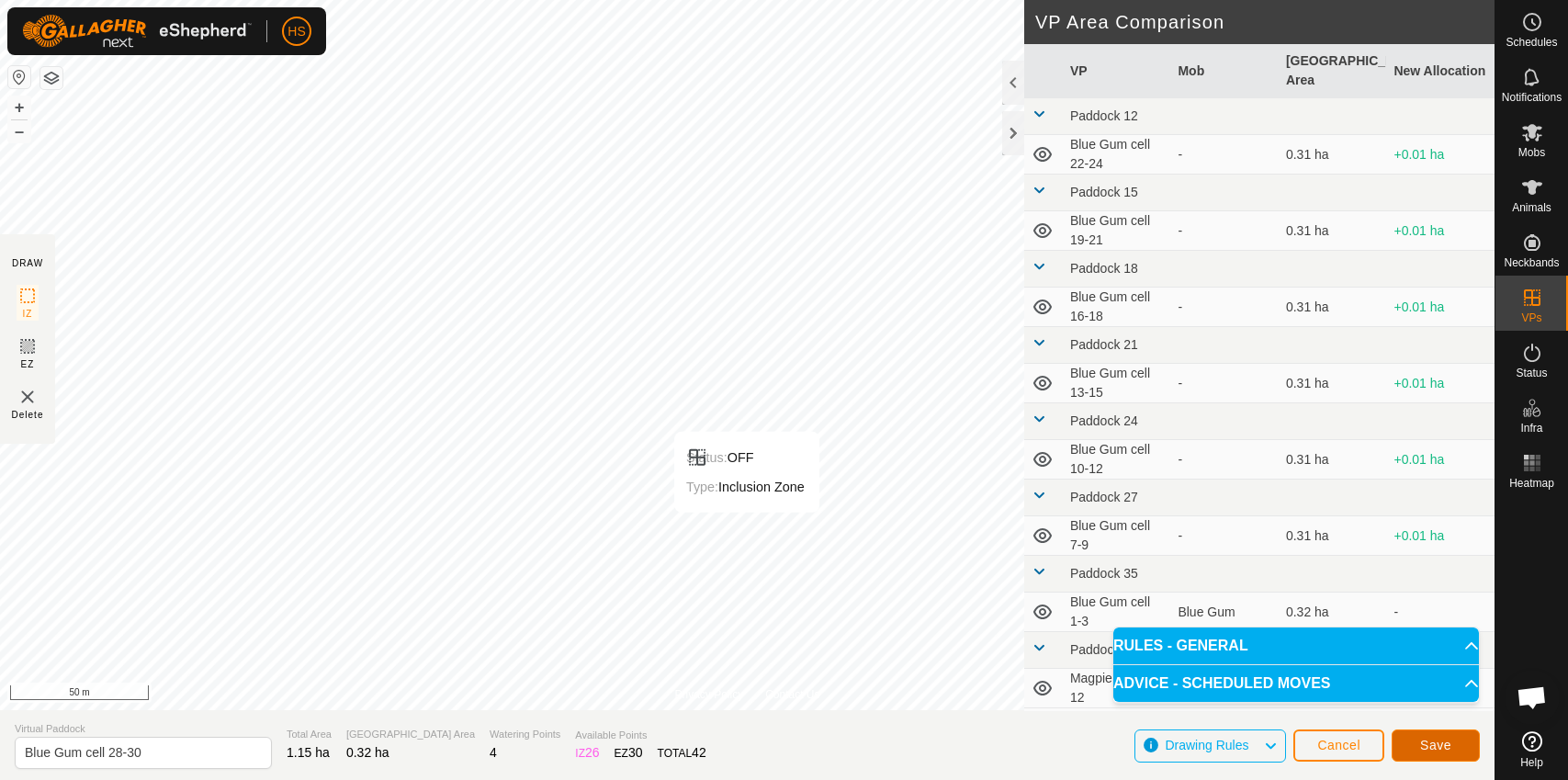
click at [1411, 748] on button "Save" at bounding box center [1436, 745] width 88 height 32
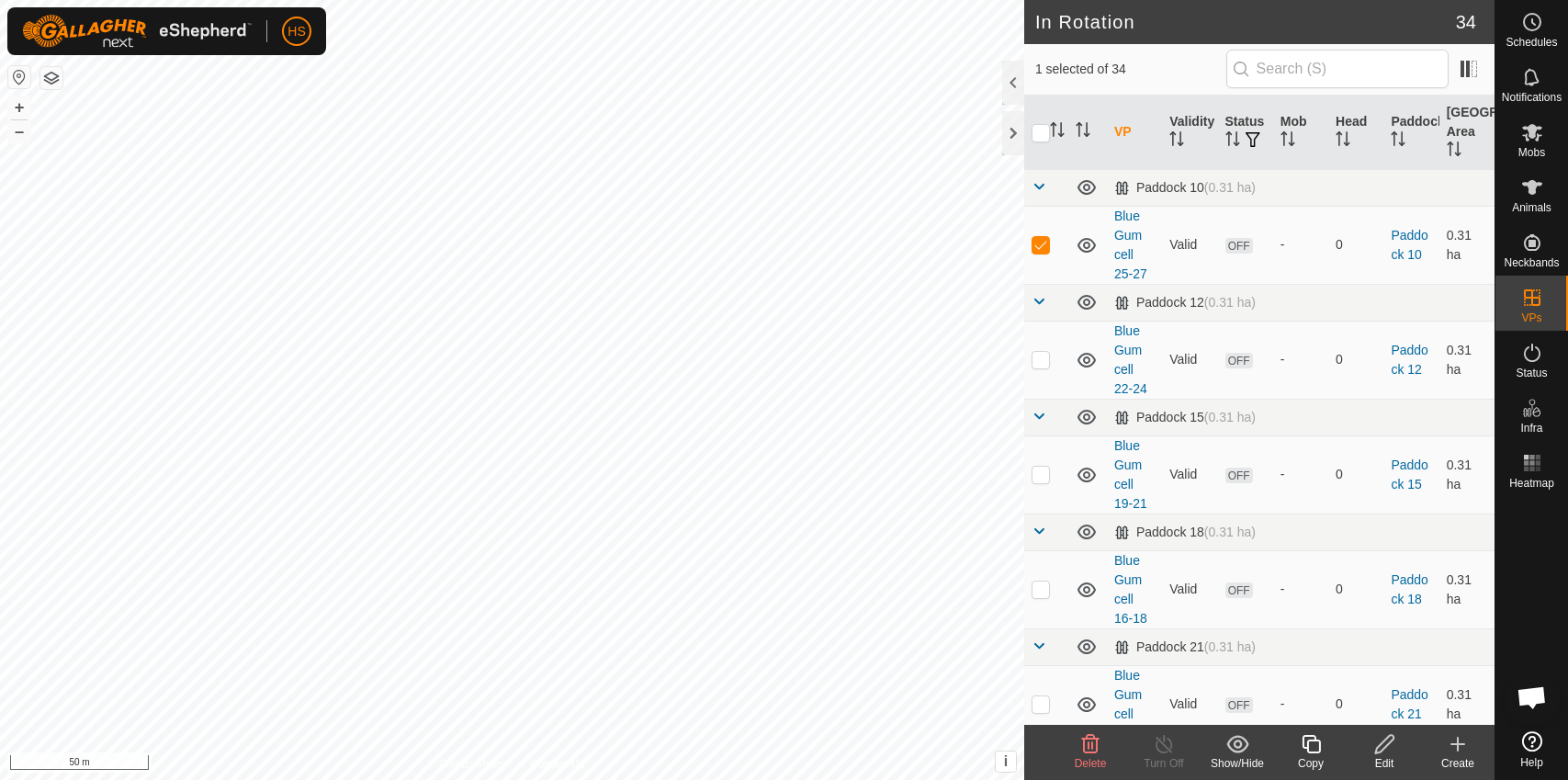
checkbox input "false"
checkbox input "true"
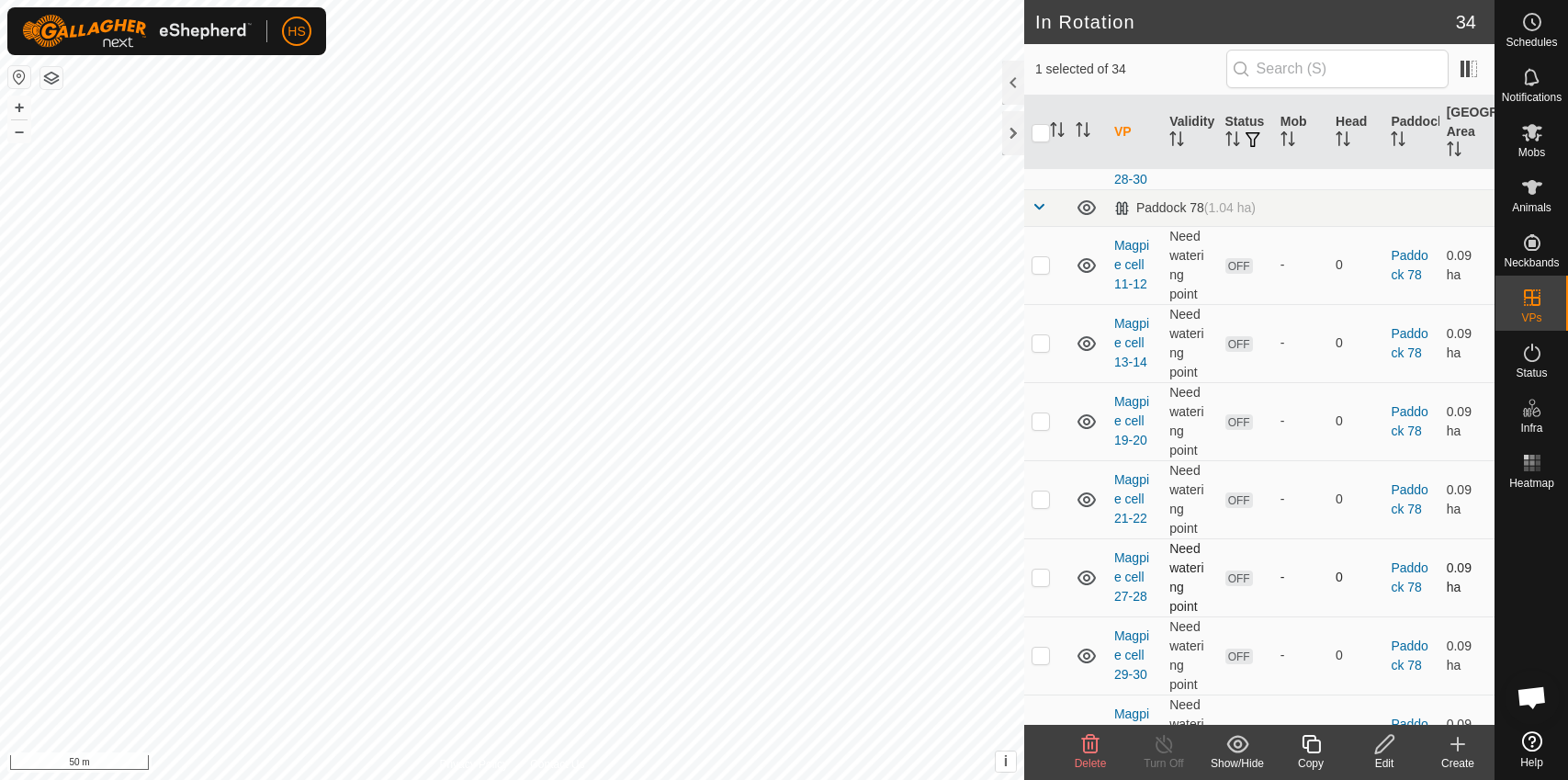
scroll to position [906, 0]
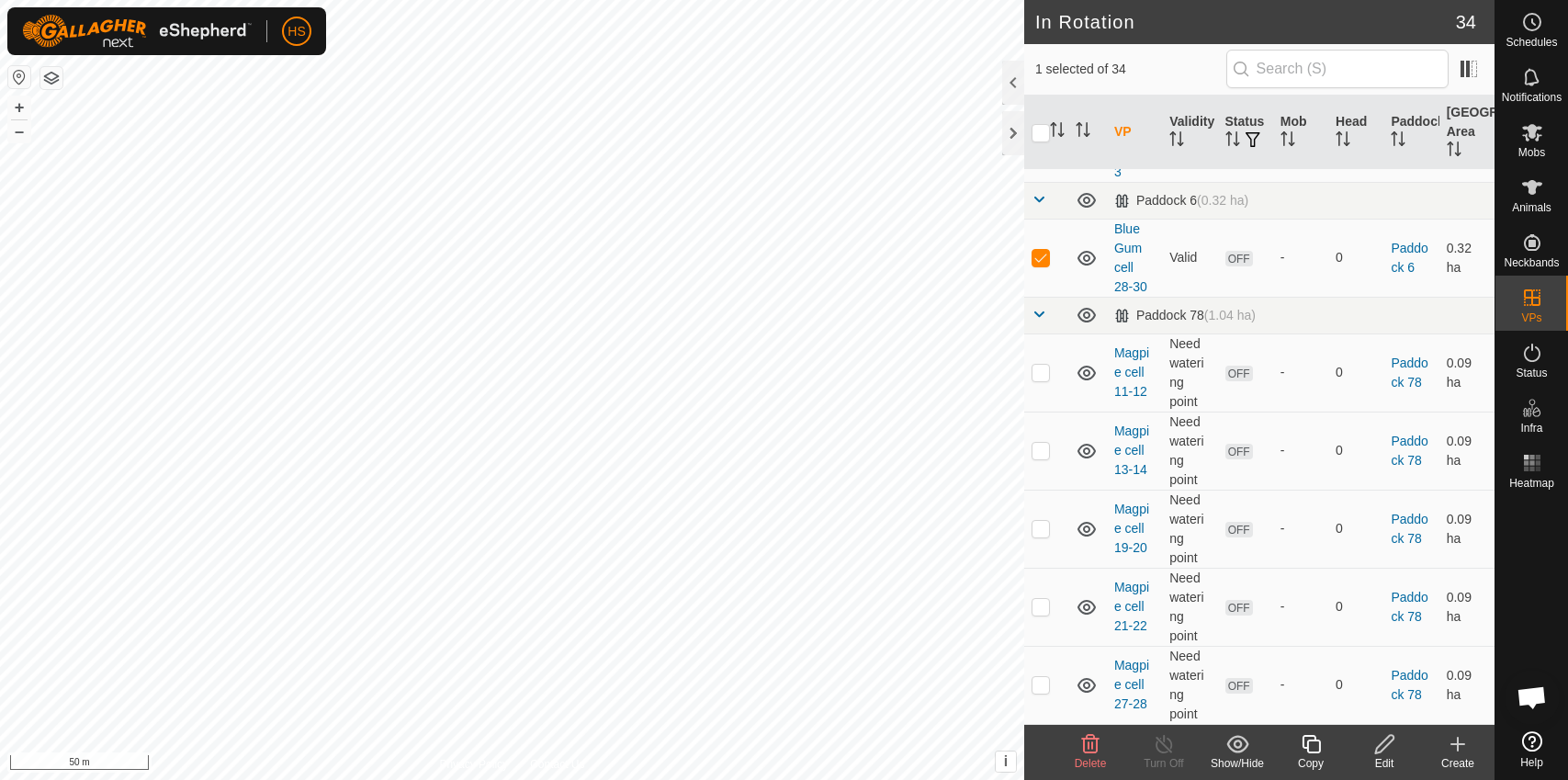
click at [1306, 743] on icon at bounding box center [1312, 744] width 23 height 22
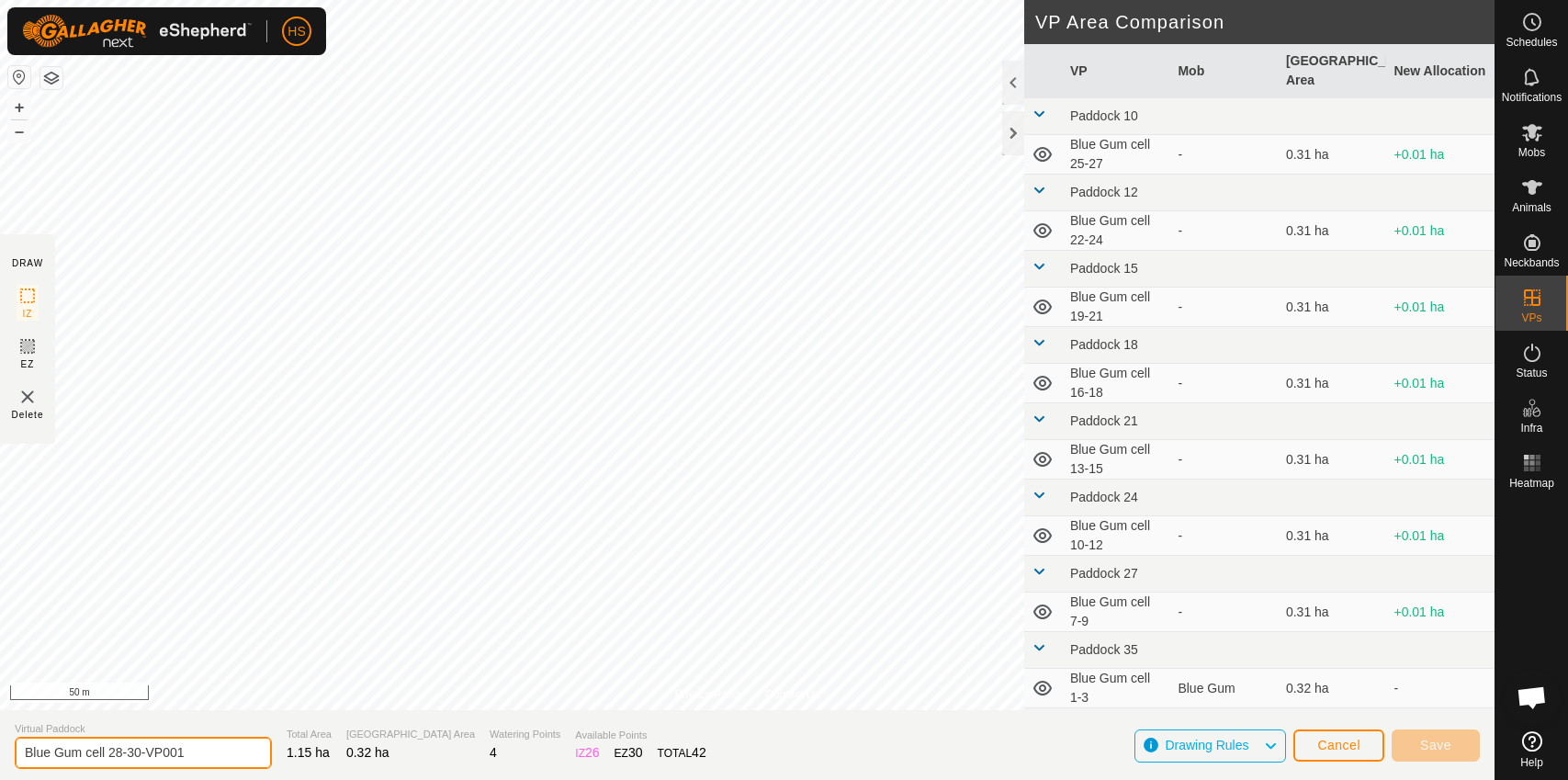
drag, startPoint x: 211, startPoint y: 763, endPoint x: 110, endPoint y: 756, distance: 101.2
click at [110, 756] on input "Blue Gum cell 28-30-VP001" at bounding box center [143, 753] width 257 height 32
type input "Blue Gum cell 31-33"
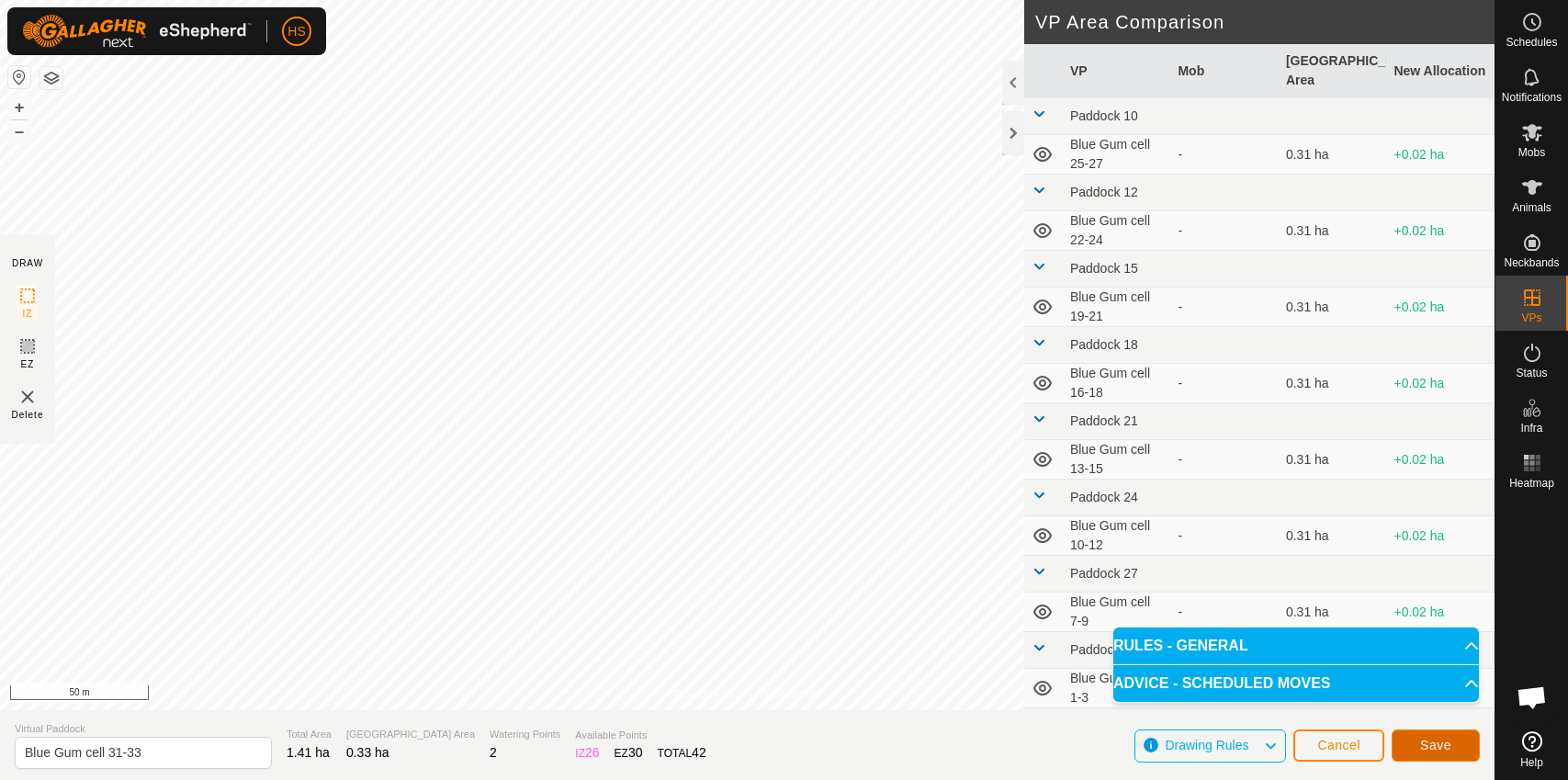
click at [1451, 745] on span "Save" at bounding box center [1436, 745] width 31 height 15
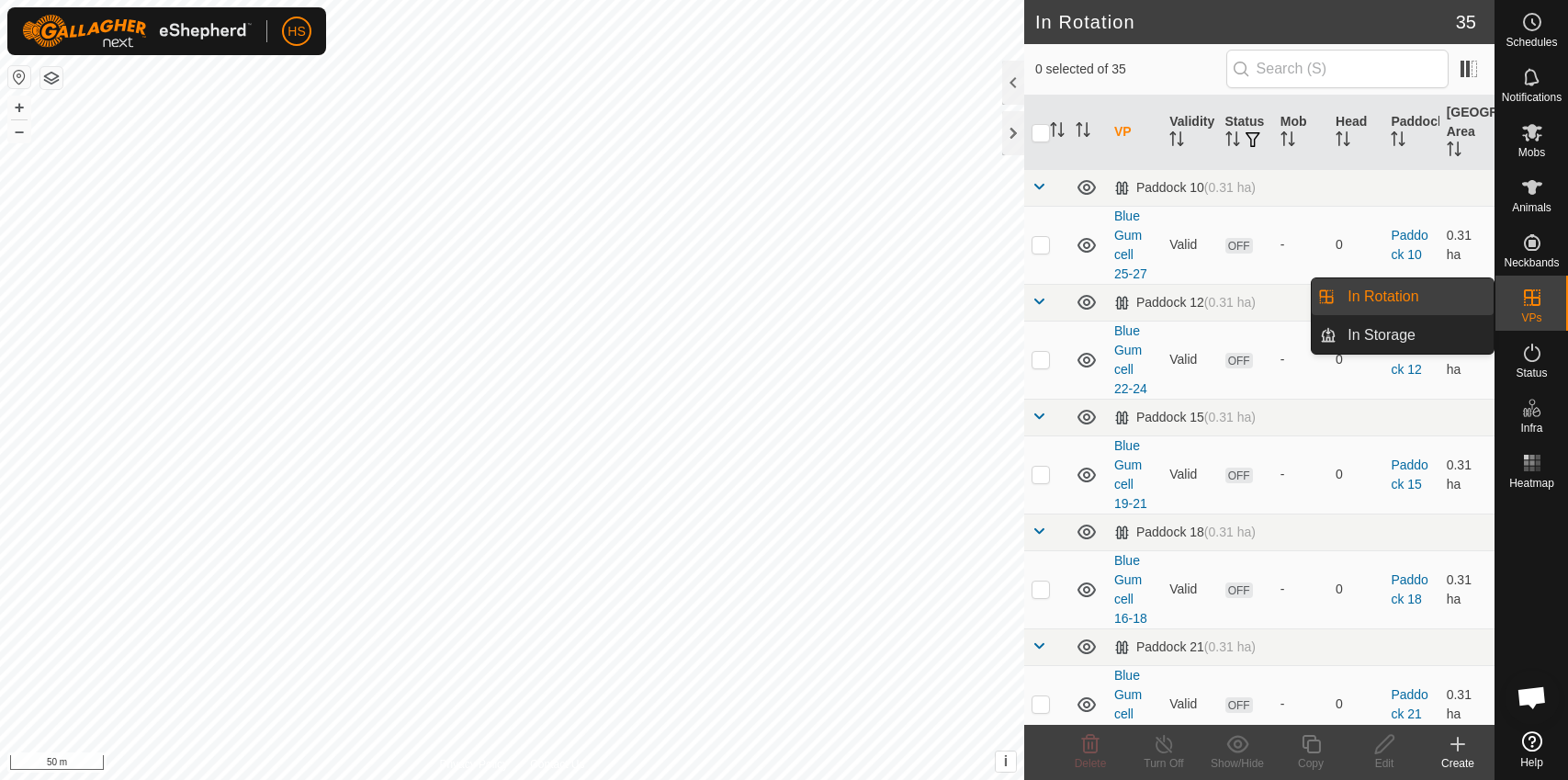
click at [1406, 301] on link "In Rotation" at bounding box center [1416, 297] width 157 height 37
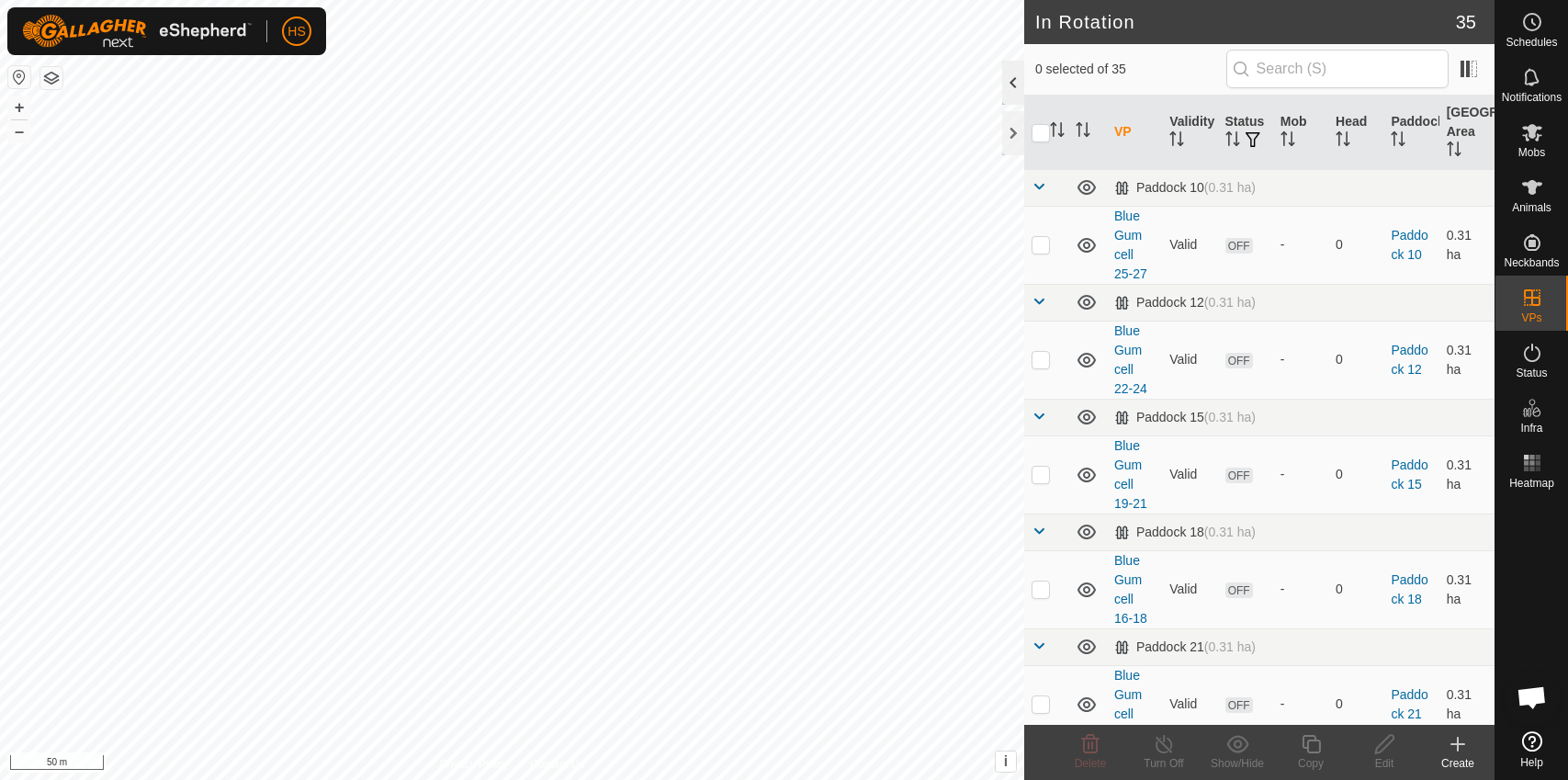
click at [1024, 87] on div at bounding box center [1013, 82] width 22 height 44
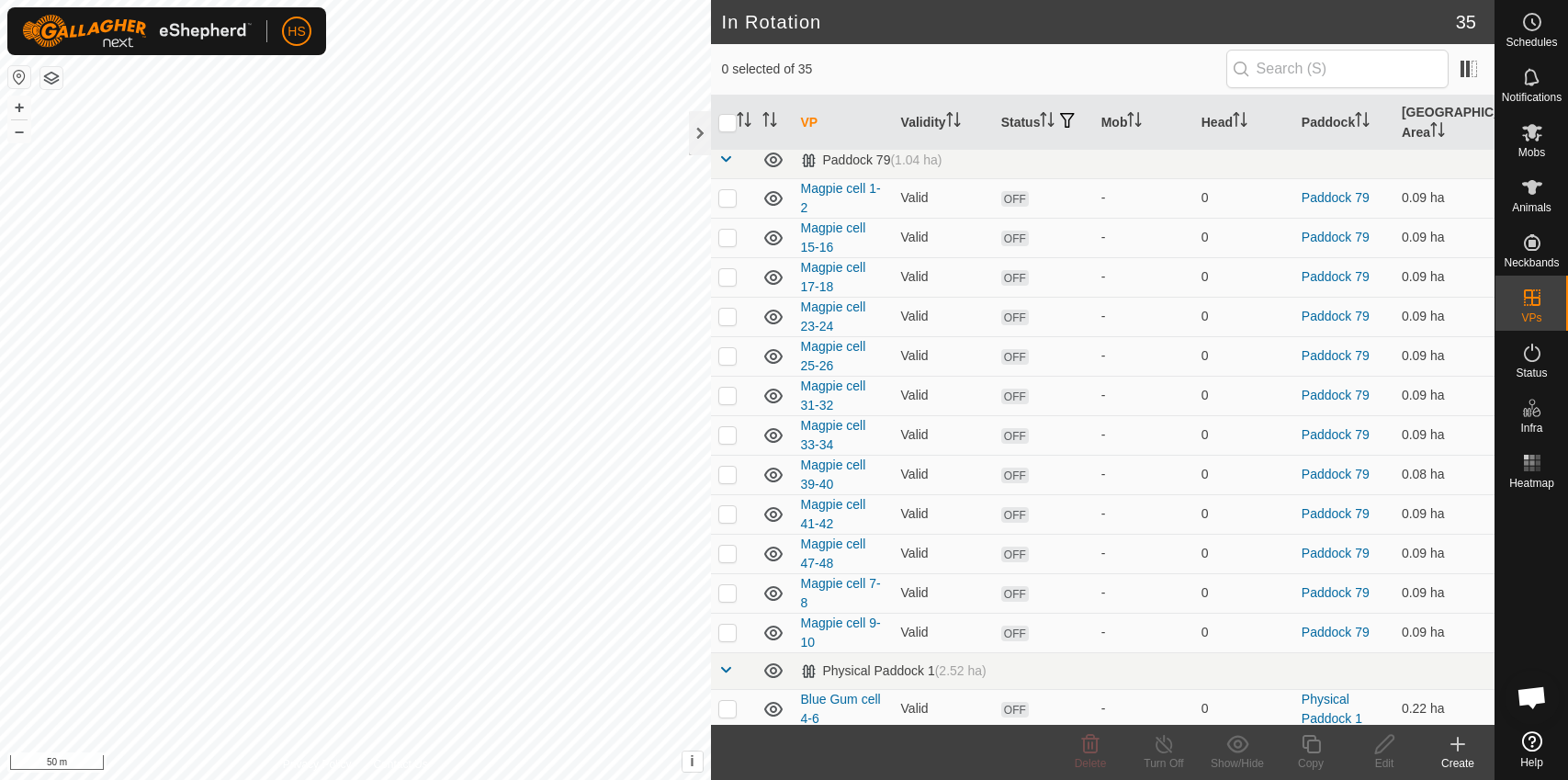
scroll to position [1286, 0]
click at [720, 708] on p-checkbox at bounding box center [727, 704] width 18 height 15
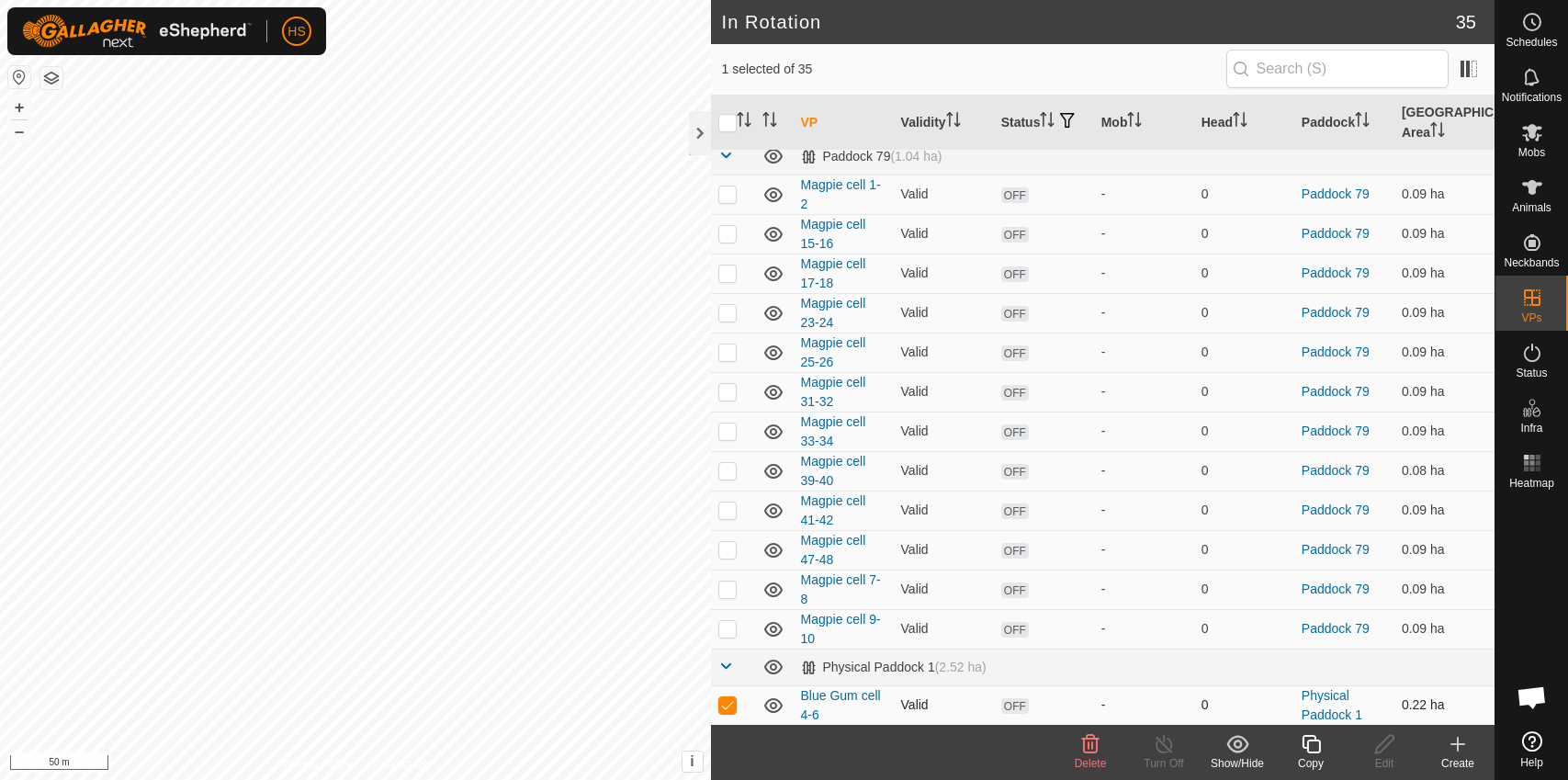
click at [720, 708] on p-checkbox at bounding box center [727, 704] width 18 height 15
checkbox input "false"
click at [1534, 30] on circle at bounding box center [1532, 21] width 16 height 16
